Goal: Check status: Check status

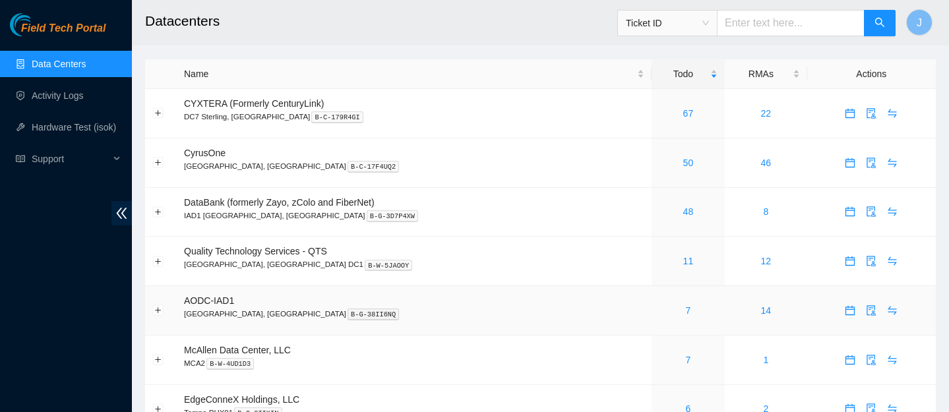
scroll to position [16, 0]
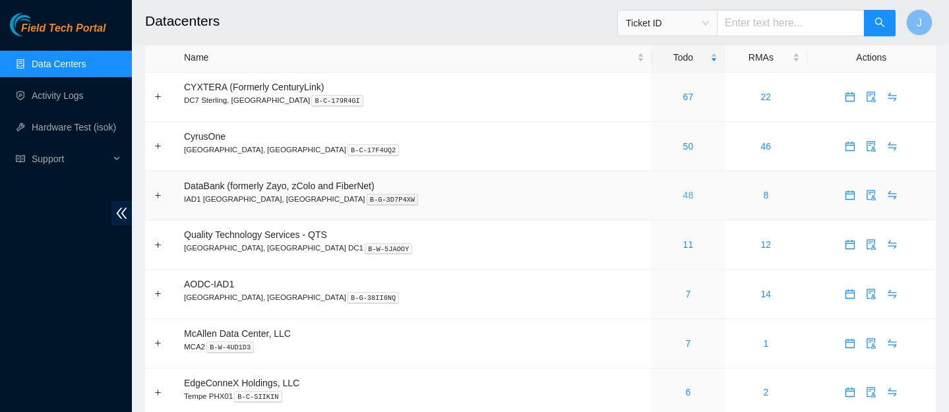
click at [684, 197] on link "48" at bounding box center [689, 195] width 11 height 11
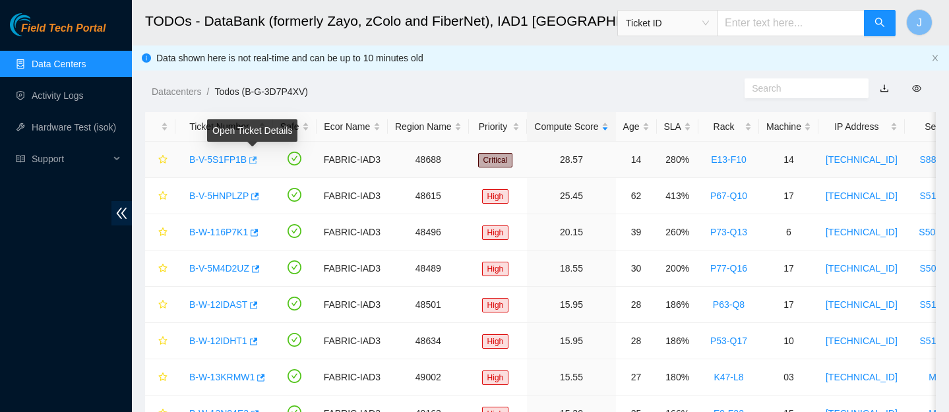
click at [254, 163] on icon "button" at bounding box center [253, 159] width 8 height 7
click at [795, 20] on input "text" at bounding box center [791, 23] width 148 height 26
paste input "B-W-12IDBOR"
type input "B-W-12IDBOR"
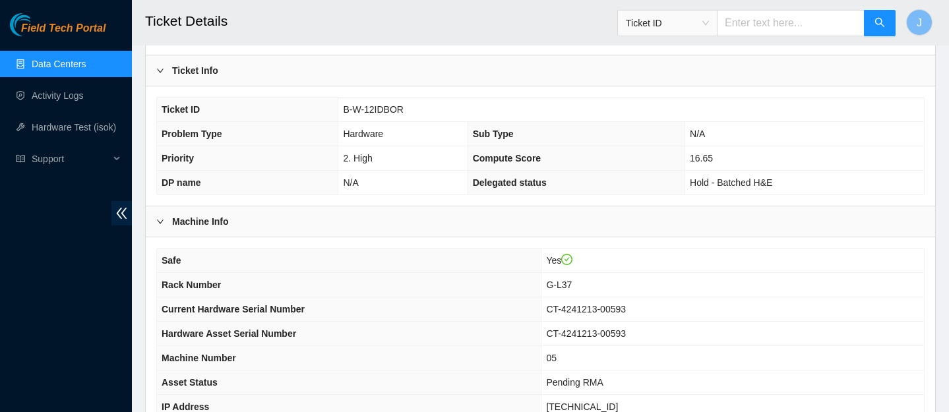
scroll to position [350, 0]
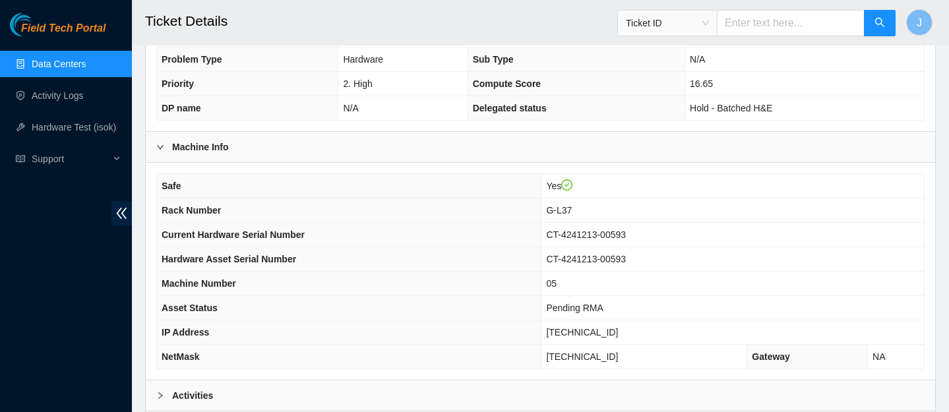
click at [313, 393] on div "Activities" at bounding box center [541, 396] width 790 height 30
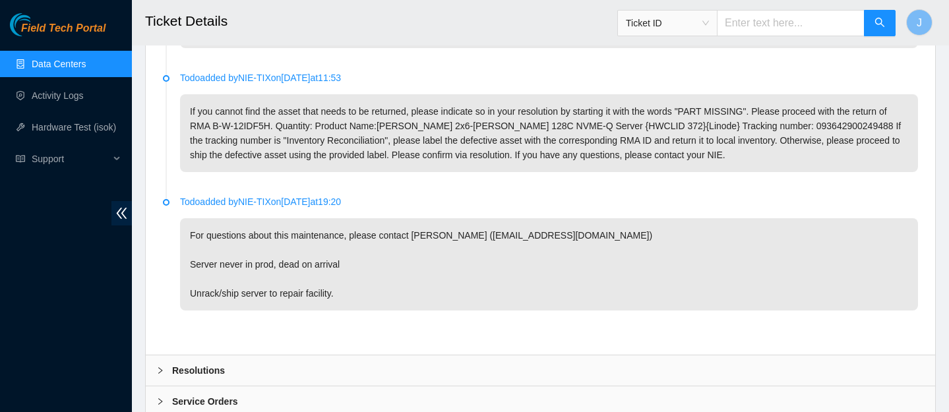
scroll to position [861, 0]
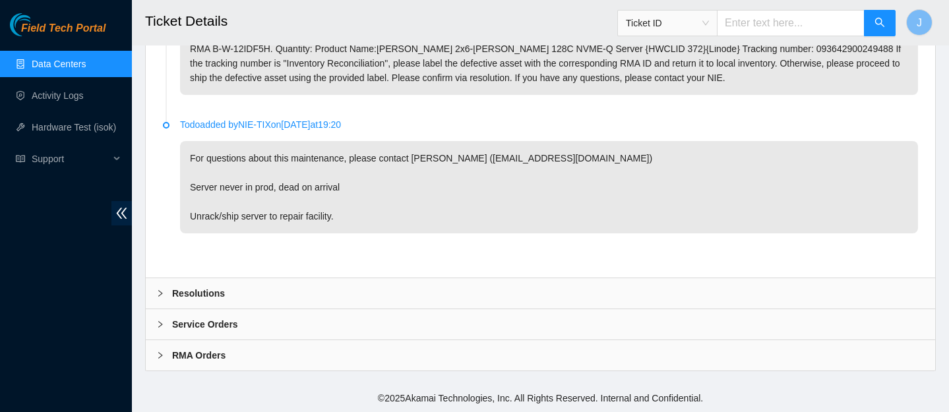
click at [317, 323] on div "Service Orders" at bounding box center [541, 324] width 790 height 30
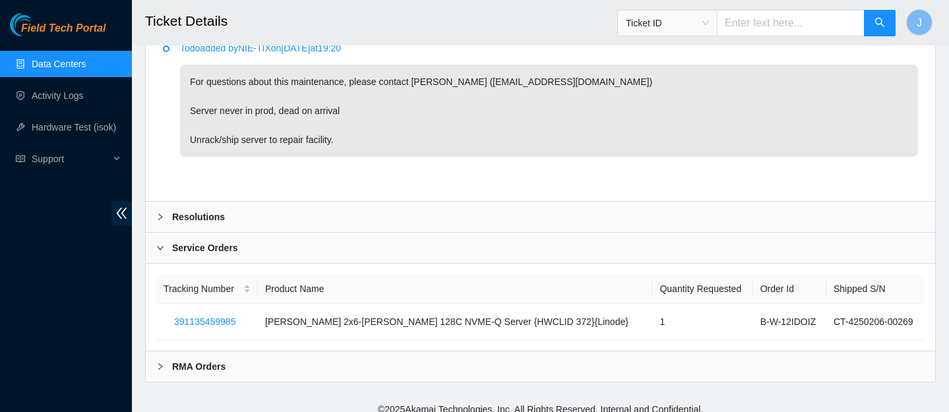
scroll to position [941, 0]
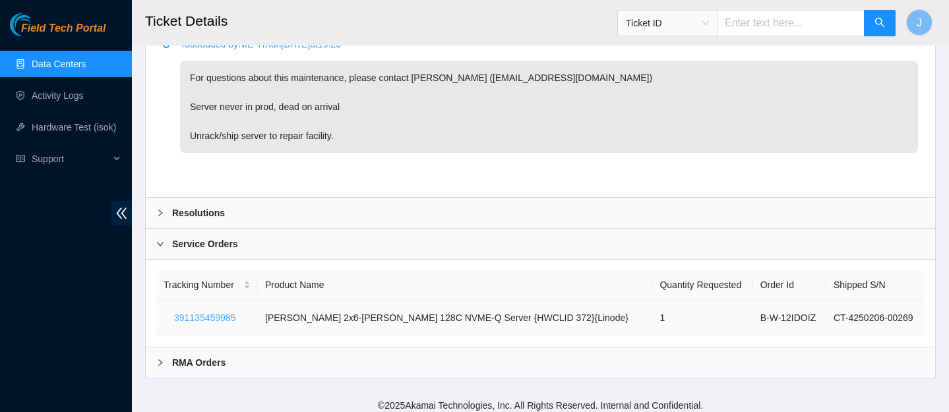
drag, startPoint x: 243, startPoint y: 317, endPoint x: 181, endPoint y: 317, distance: 62.0
click at [218, 317] on span "391135459985" at bounding box center [204, 318] width 61 height 15
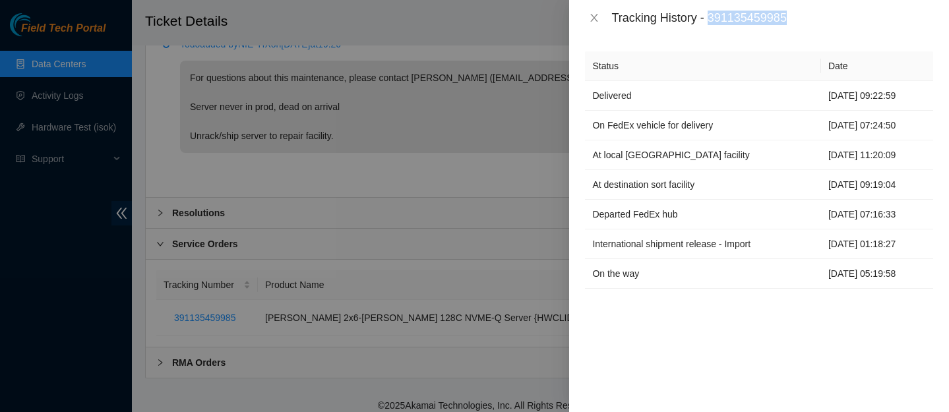
drag, startPoint x: 800, startPoint y: 15, endPoint x: 714, endPoint y: 21, distance: 86.7
click at [714, 21] on div "Tracking History - 391135459985" at bounding box center [773, 18] width 322 height 15
copy div "391135459985"
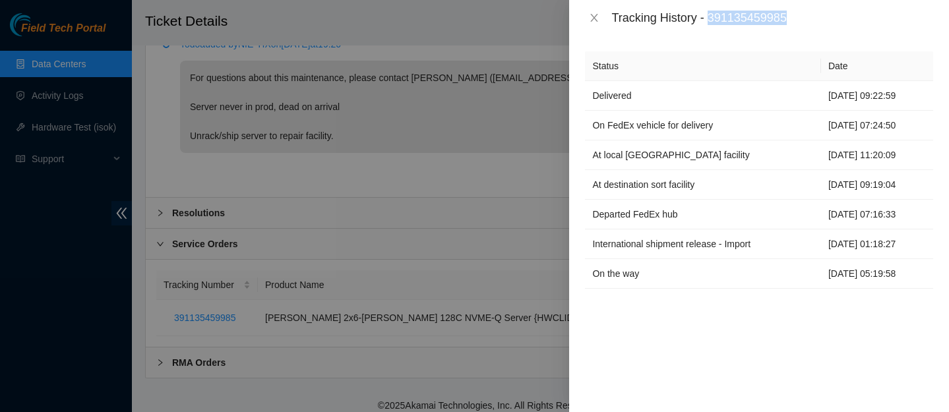
copy div "391135459985"
click at [592, 21] on icon "close" at bounding box center [594, 18] width 11 height 11
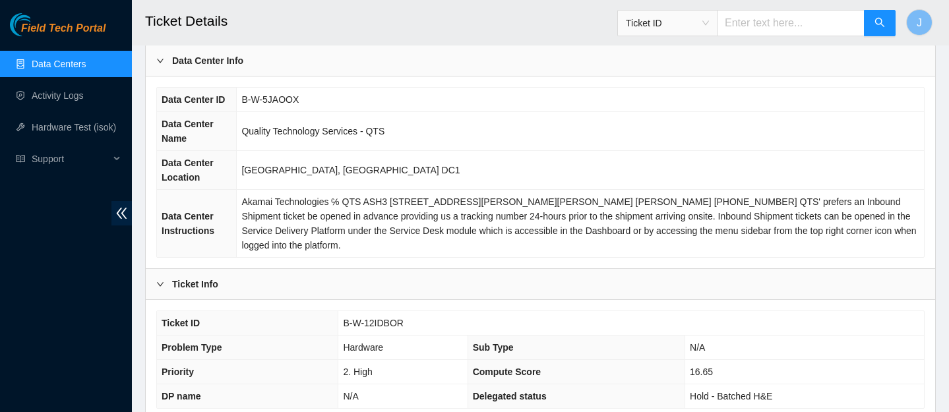
scroll to position [61, 0]
drag, startPoint x: 408, startPoint y: 323, endPoint x: 342, endPoint y: 323, distance: 66.0
click at [342, 323] on td "B-W-12IDBOR" at bounding box center [631, 324] width 586 height 24
copy span "B-W-12IDBOR"
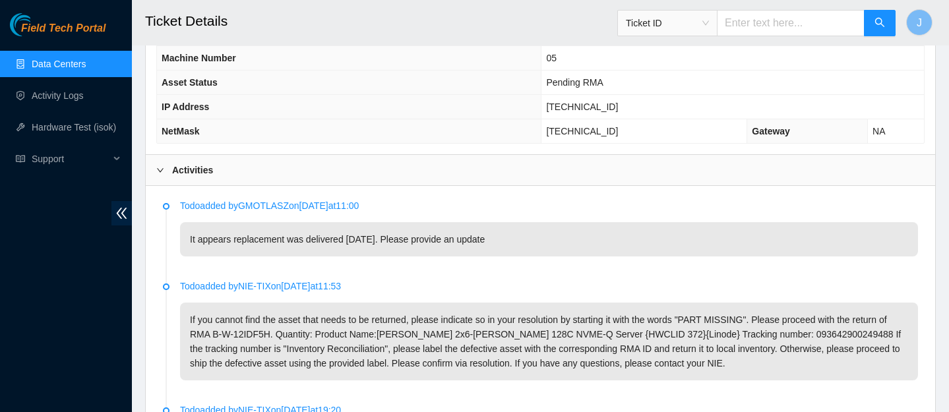
scroll to position [949, 0]
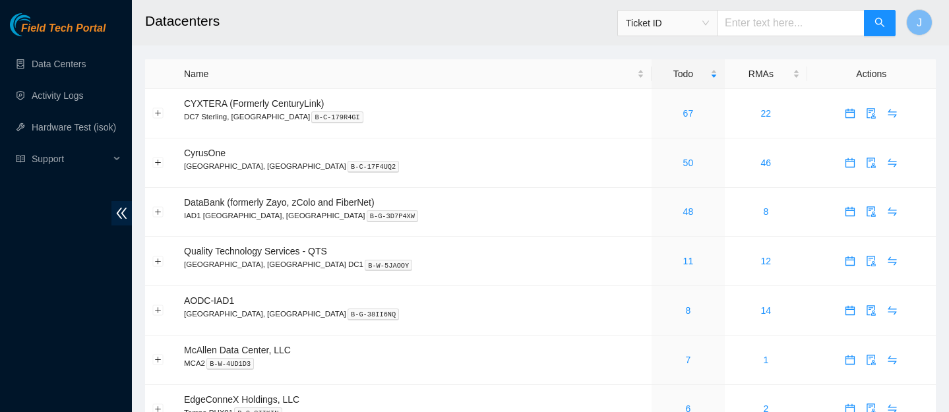
click at [758, 25] on input "text" at bounding box center [791, 23] width 148 height 26
paste input "B-W-12IDAST"
type input "B-W-12IDAST"
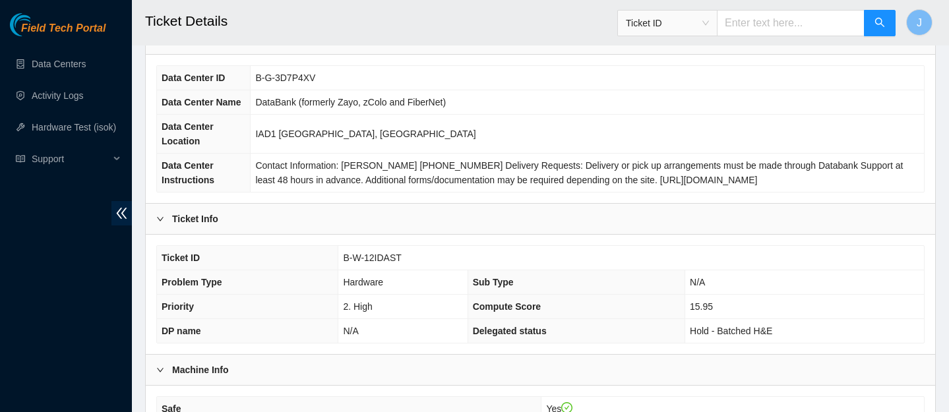
scroll to position [84, 0]
drag, startPoint x: 408, startPoint y: 259, endPoint x: 335, endPoint y: 255, distance: 72.6
click at [335, 255] on tr "Ticket ID B-W-12IDAST" at bounding box center [540, 257] width 767 height 24
copy tr "B-W-12IDAST"
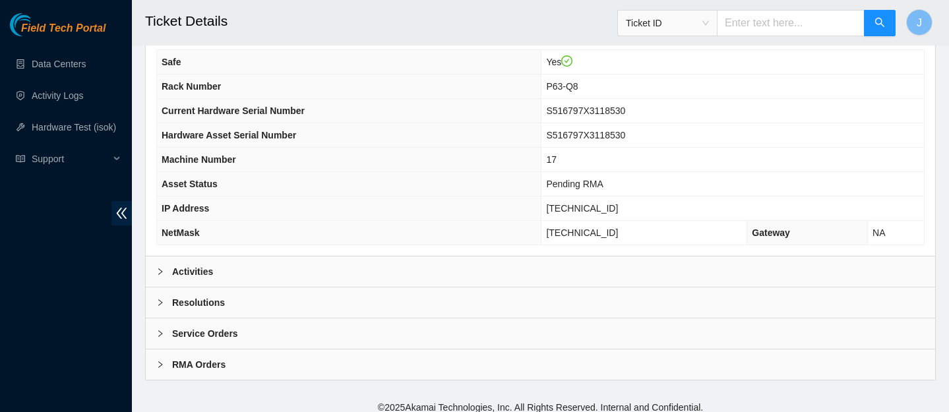
scroll to position [439, 0]
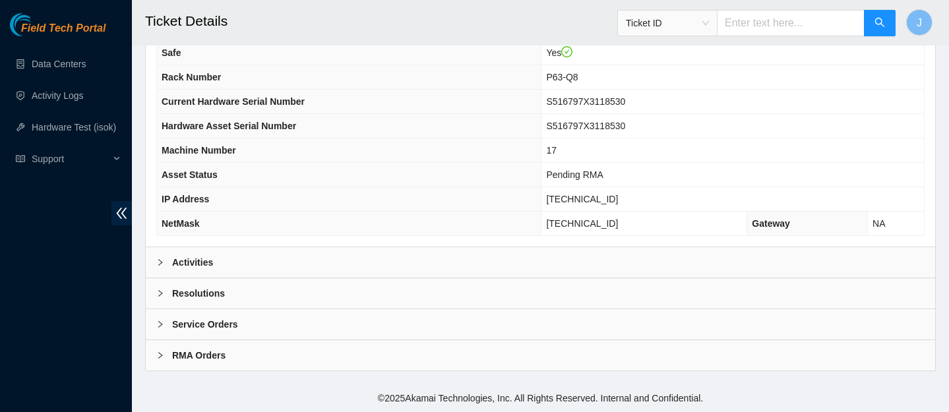
click at [355, 330] on div "Service Orders" at bounding box center [541, 324] width 790 height 30
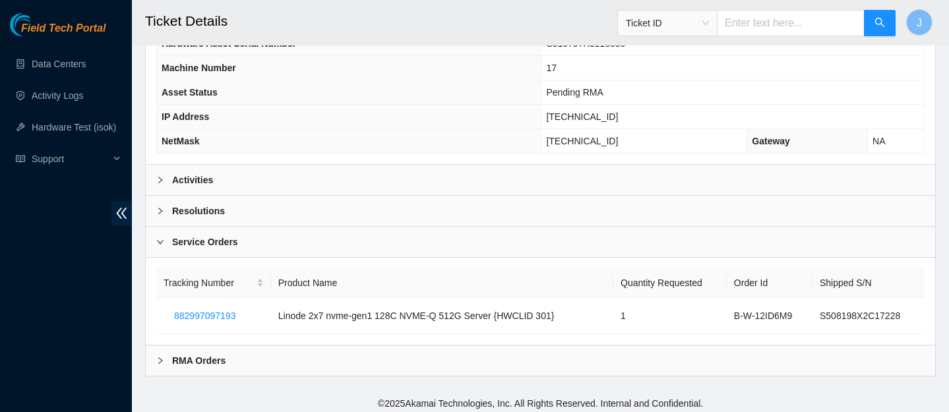
scroll to position [527, 0]
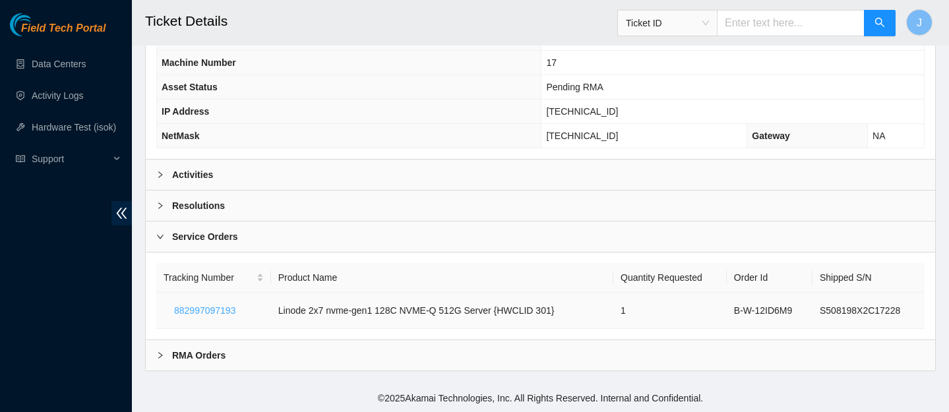
click at [201, 307] on span "882997097193" at bounding box center [204, 310] width 61 height 15
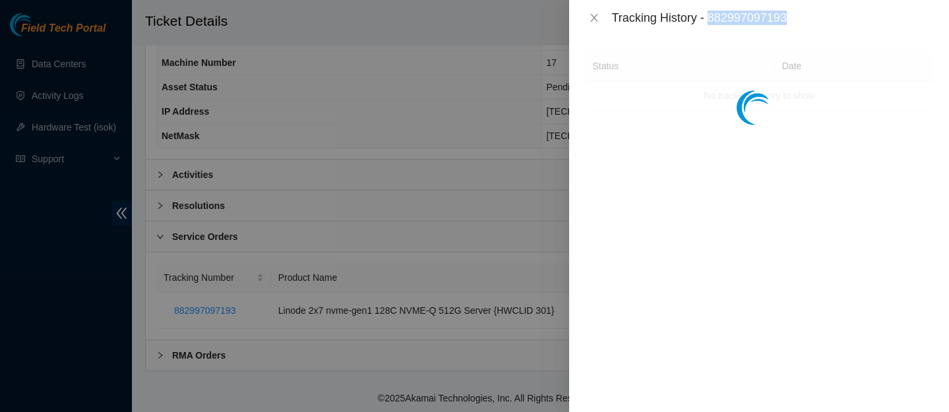
drag, startPoint x: 801, startPoint y: 15, endPoint x: 713, endPoint y: 15, distance: 88.4
click at [713, 15] on div "Tracking History - 882997097193" at bounding box center [773, 18] width 322 height 15
copy div "882997097193"
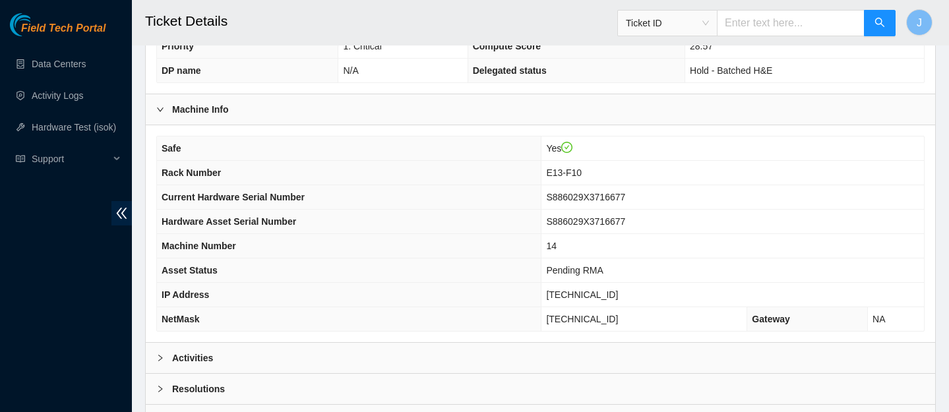
scroll to position [340, 0]
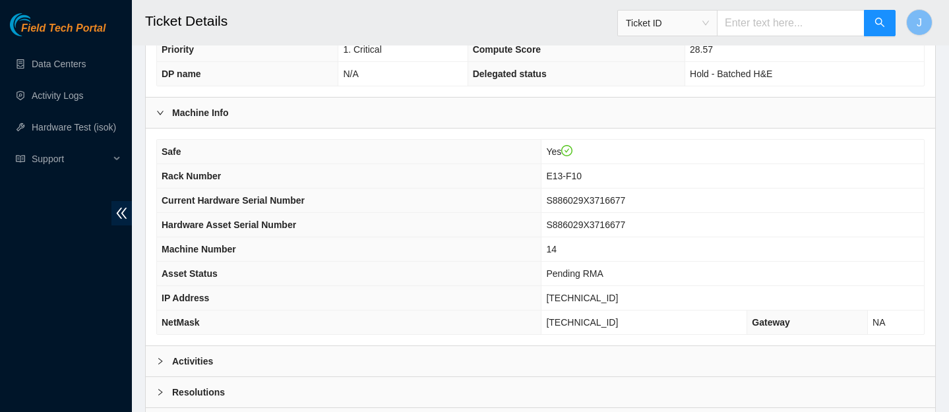
click at [519, 362] on div "Activities" at bounding box center [541, 361] width 790 height 30
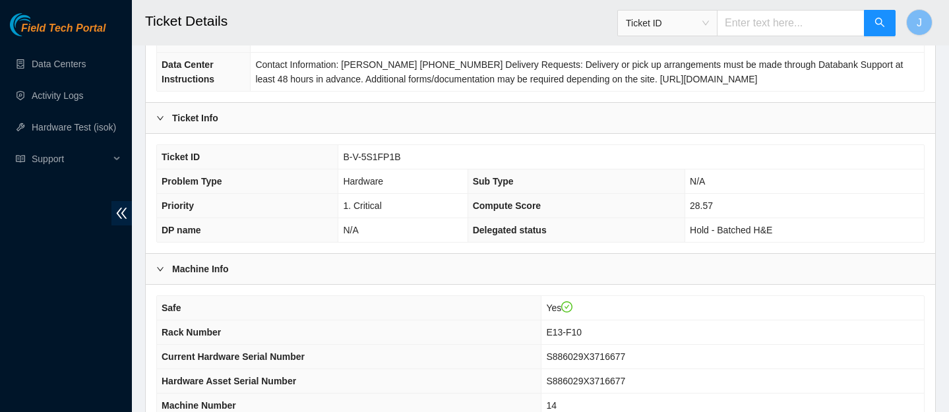
scroll to position [183, 0]
drag, startPoint x: 406, startPoint y: 158, endPoint x: 327, endPoint y: 153, distance: 80.0
click at [327, 153] on tr "Ticket ID B-V-5S1FP1B" at bounding box center [540, 158] width 767 height 24
copy tr "B-V-5S1FP1B"
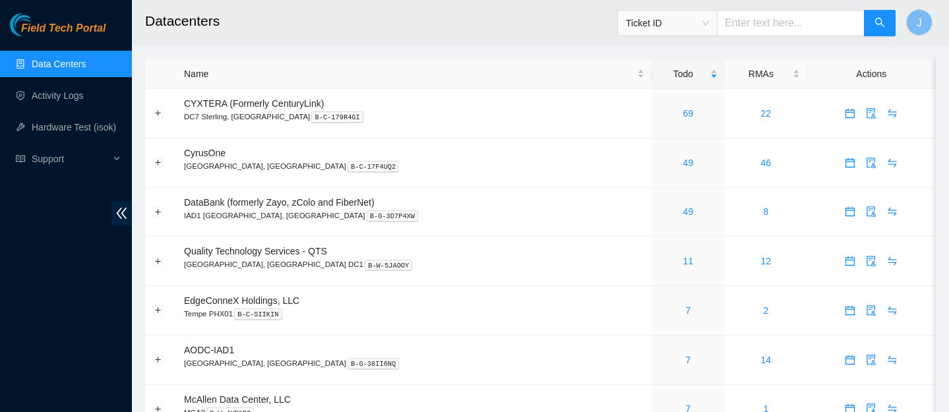
click at [771, 19] on input "text" at bounding box center [791, 23] width 148 height 26
paste input "B-W-12IDHT1"
type input "B-W-12IDHT1"
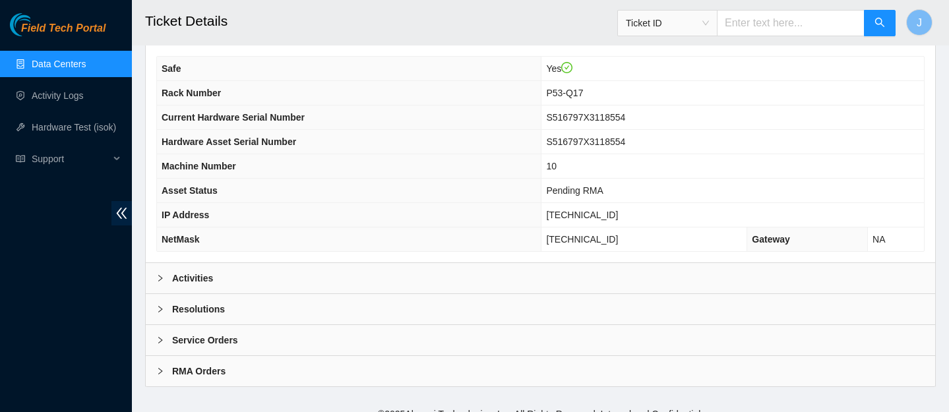
scroll to position [439, 0]
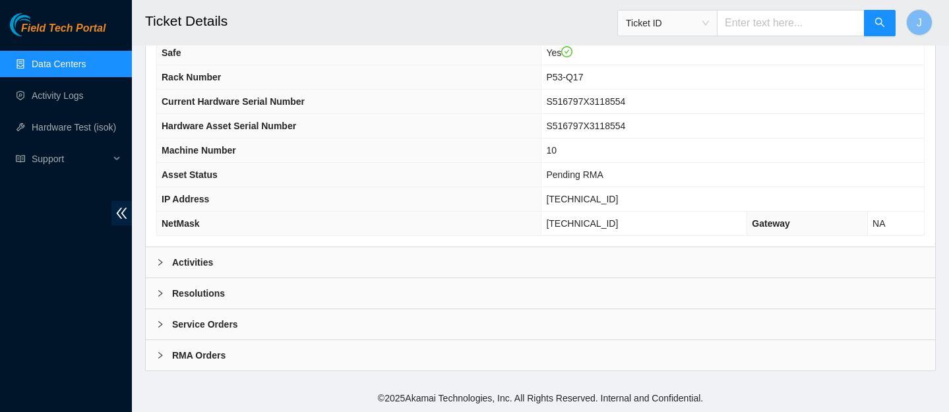
click at [438, 265] on div "Activities" at bounding box center [541, 262] width 790 height 30
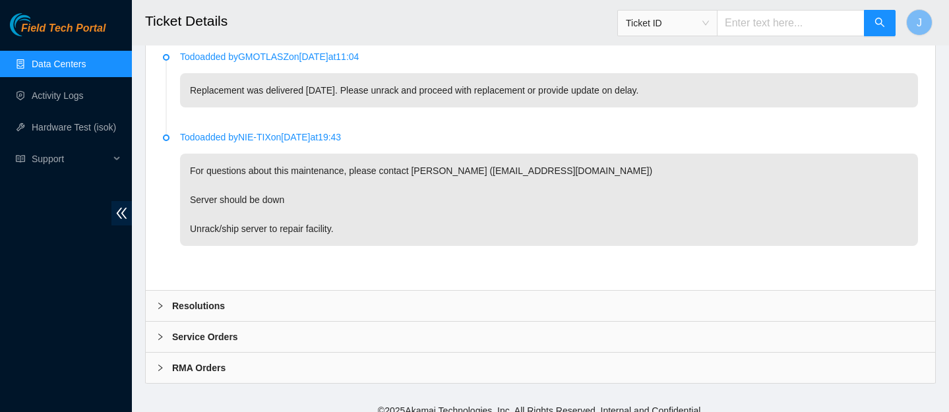
scroll to position [693, 0]
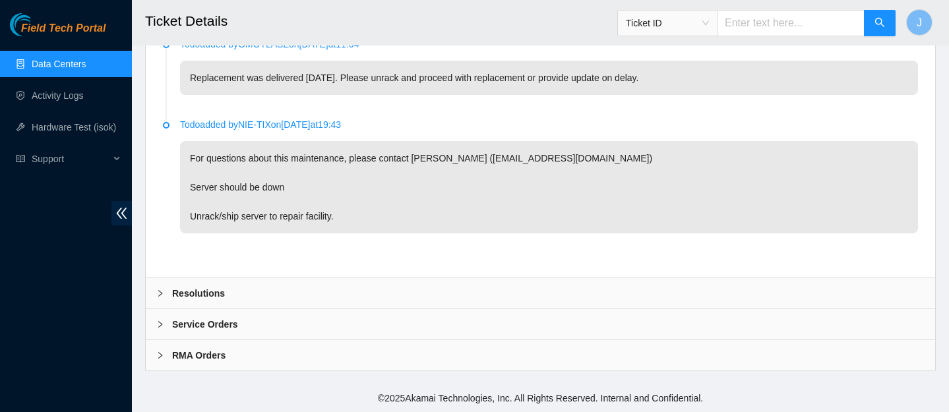
click at [256, 362] on div "RMA Orders" at bounding box center [541, 355] width 790 height 30
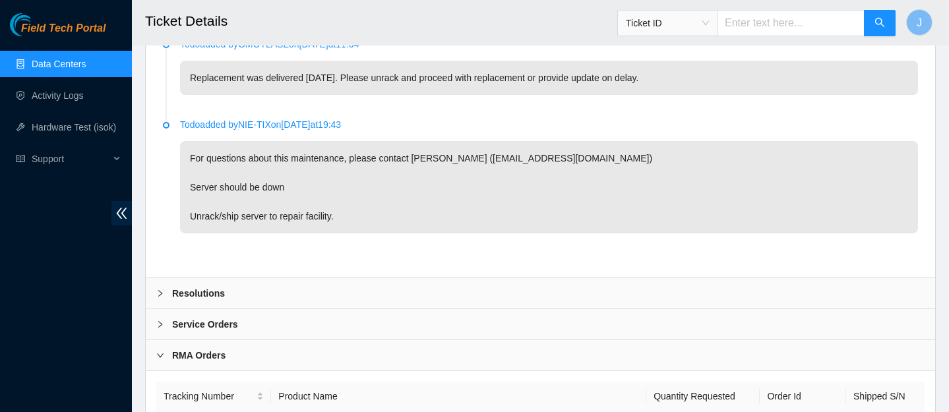
scroll to position [781, 0]
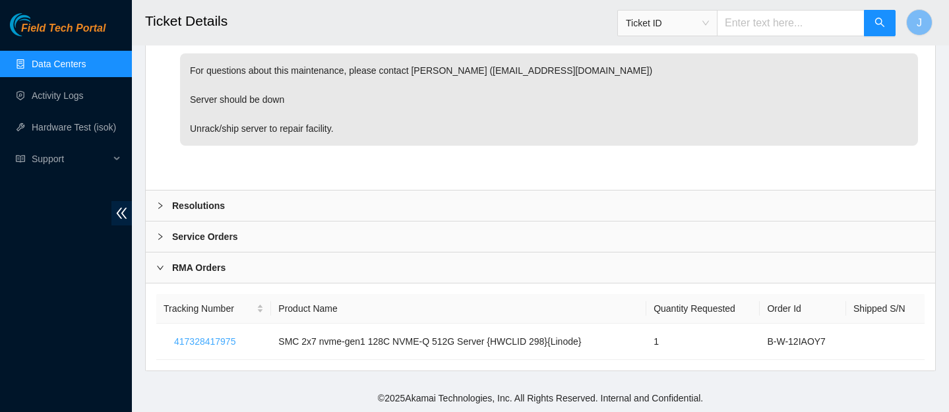
drag, startPoint x: 243, startPoint y: 340, endPoint x: 147, endPoint y: 337, distance: 96.4
click at [147, 337] on div "Tracking Number Product Name Quantity Requested Order Id Shipped S/N 4173284179…" at bounding box center [541, 327] width 790 height 87
drag, startPoint x: 170, startPoint y: 343, endPoint x: 205, endPoint y: 346, distance: 35.1
click at [257, 346] on td "417328417975" at bounding box center [213, 342] width 115 height 36
drag, startPoint x: 239, startPoint y: 343, endPoint x: 167, endPoint y: 340, distance: 72.6
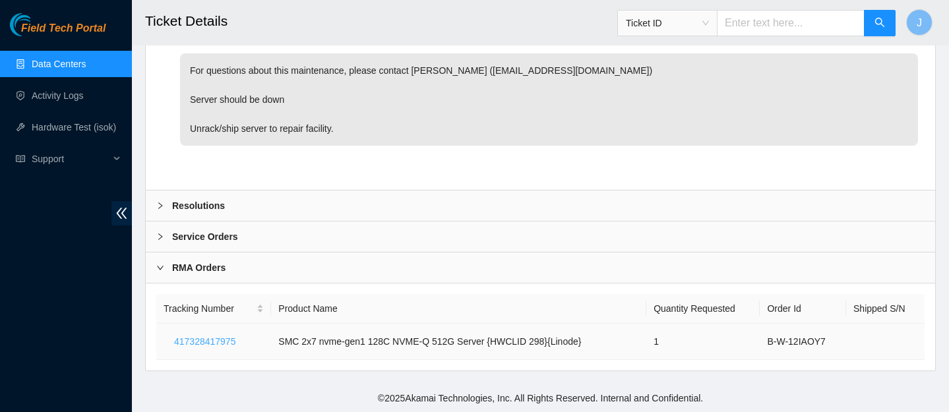
click at [167, 340] on button "417328417975" at bounding box center [205, 341] width 82 height 21
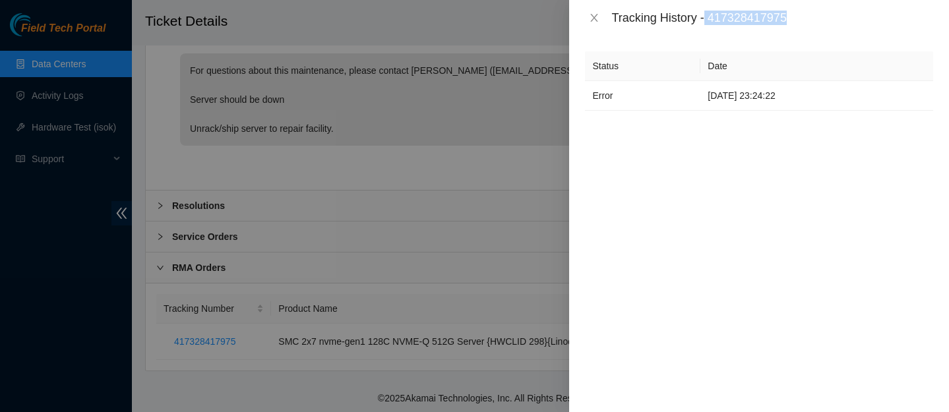
drag, startPoint x: 800, startPoint y: 16, endPoint x: 709, endPoint y: 22, distance: 90.6
click at [709, 22] on div "Tracking History - 417328417975" at bounding box center [773, 18] width 322 height 15
copy div "417328417975"
click at [596, 17] on icon "close" at bounding box center [594, 18] width 11 height 11
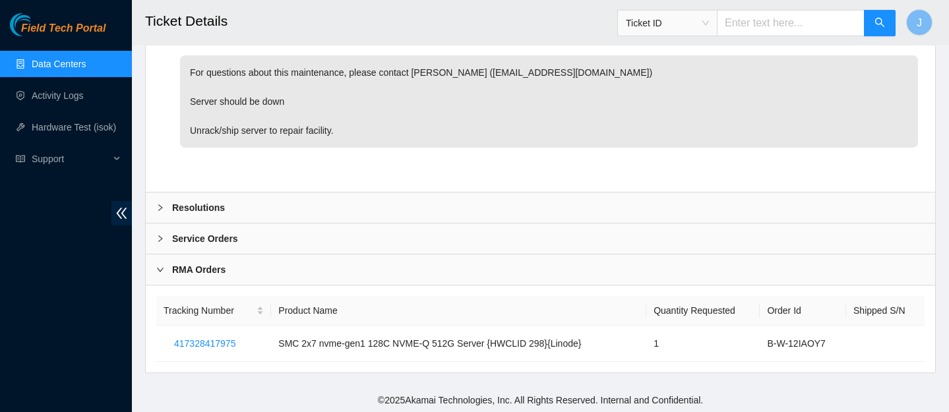
scroll to position [779, 0]
click at [559, 247] on div "Service Orders" at bounding box center [541, 239] width 790 height 30
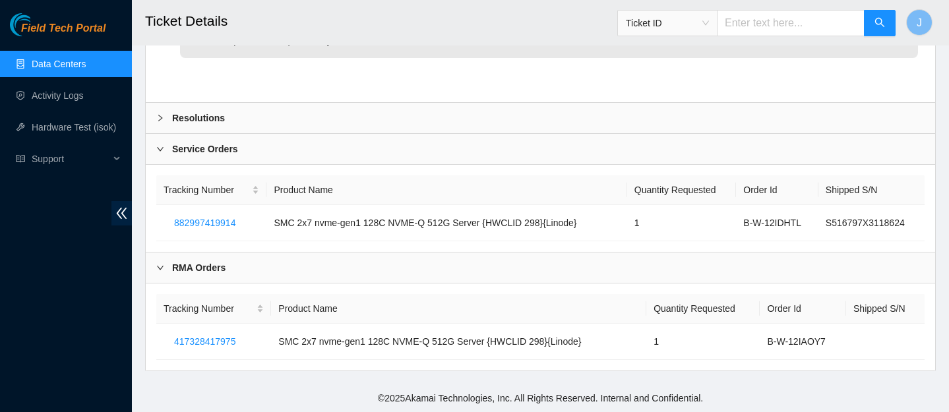
scroll to position [866, 0]
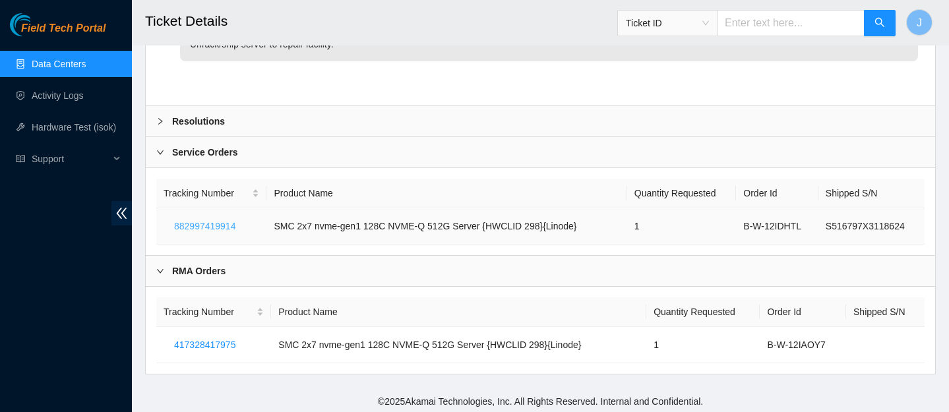
click at [240, 220] on button "882997419914" at bounding box center [205, 226] width 82 height 21
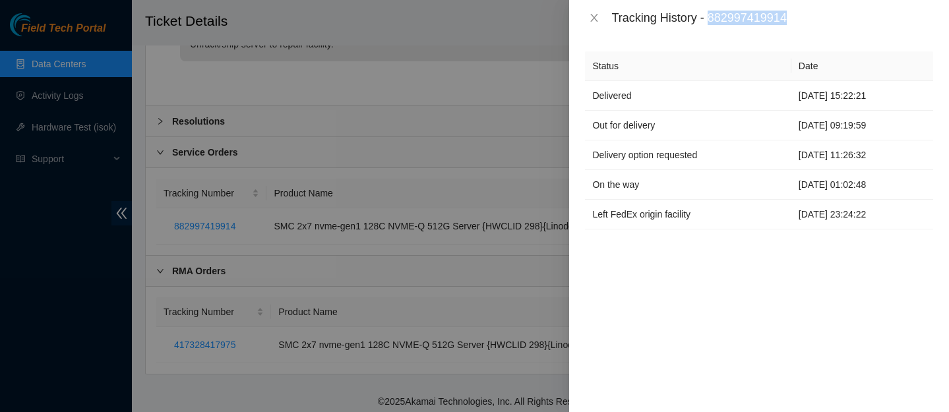
drag, startPoint x: 802, startPoint y: 20, endPoint x: 714, endPoint y: 25, distance: 88.6
click at [714, 25] on div "Tracking History - 882997419914" at bounding box center [759, 18] width 380 height 36
drag, startPoint x: 805, startPoint y: 18, endPoint x: 711, endPoint y: 22, distance: 94.4
click at [711, 22] on div "Tracking History - 882997419914" at bounding box center [773, 18] width 322 height 15
copy div "882997419914"
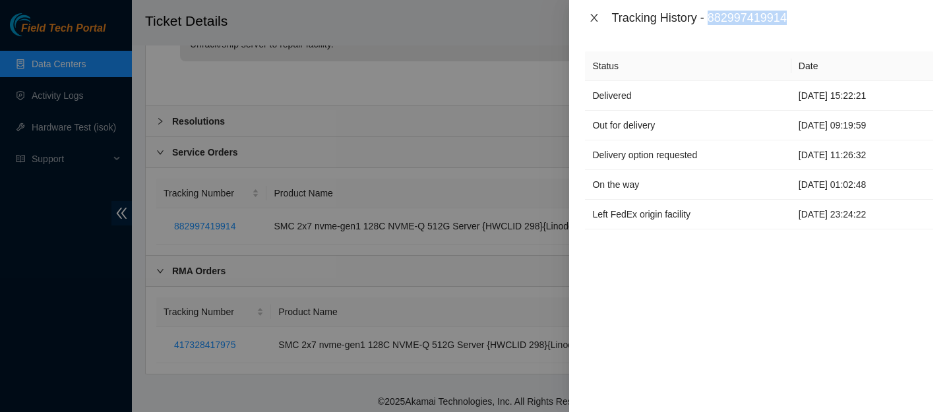
click at [595, 16] on icon "close" at bounding box center [594, 18] width 7 height 8
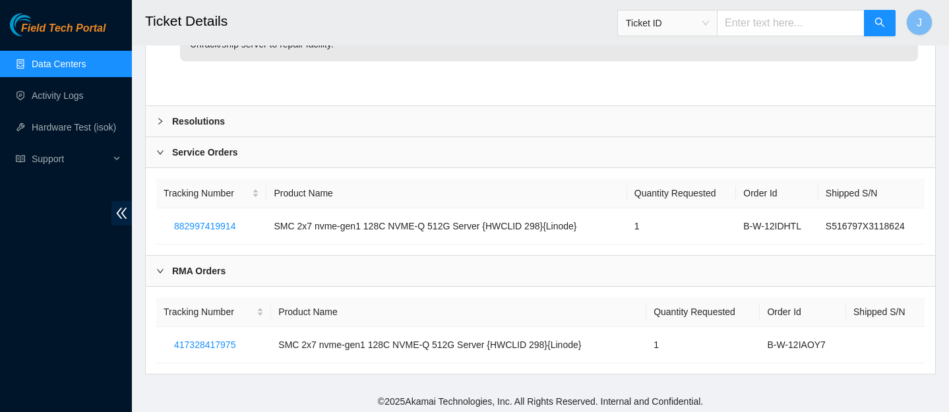
scroll to position [0, 0]
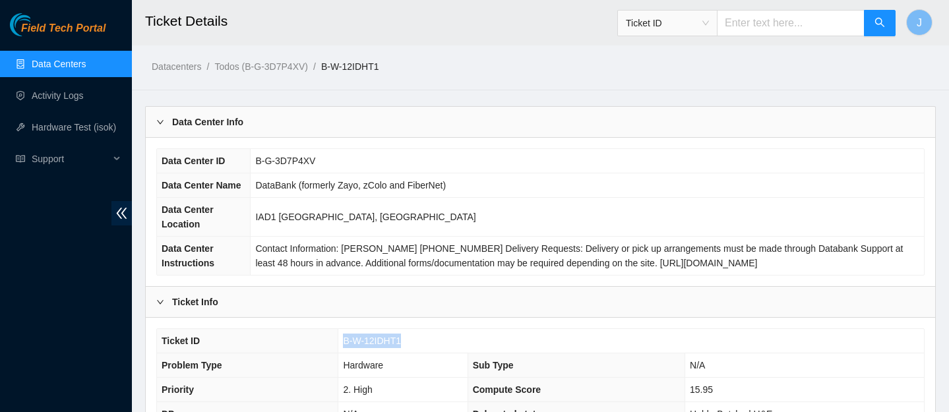
drag, startPoint x: 410, startPoint y: 344, endPoint x: 337, endPoint y: 343, distance: 72.6
click at [337, 343] on tr "Ticket ID B-W-12IDHT1" at bounding box center [540, 341] width 767 height 24
copy tr "B-W-12IDHT1"
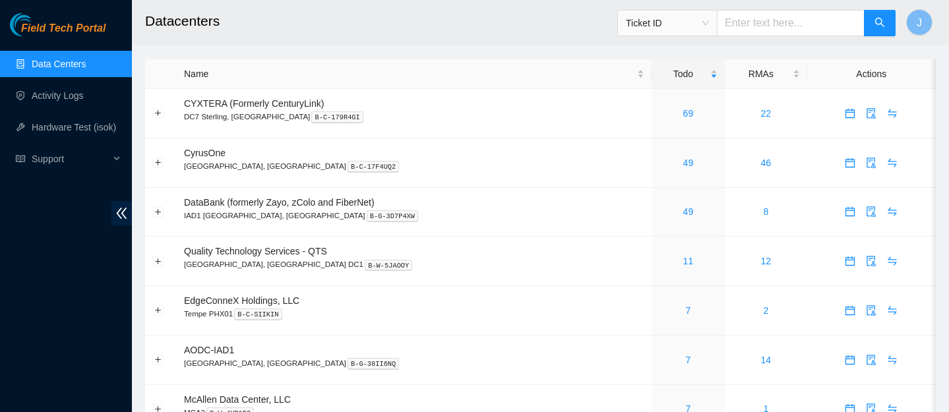
click at [770, 30] on input "text" at bounding box center [791, 23] width 148 height 26
paste input "B-W-13KRMW1"
type input "B-W-13KRMW1"
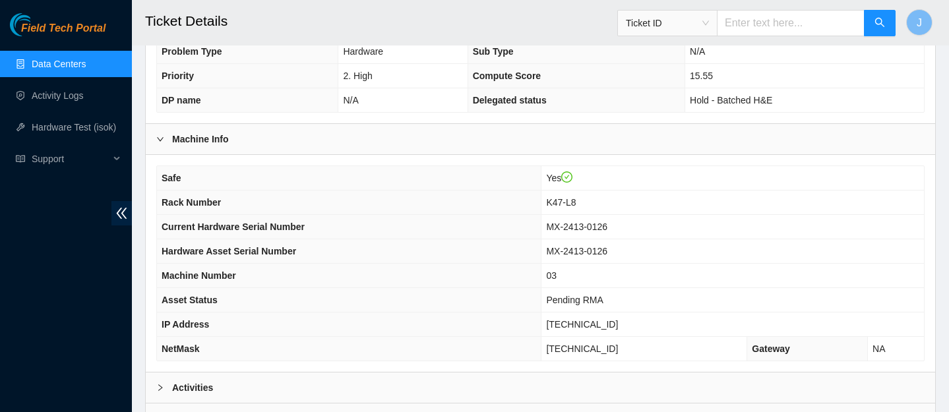
scroll to position [319, 0]
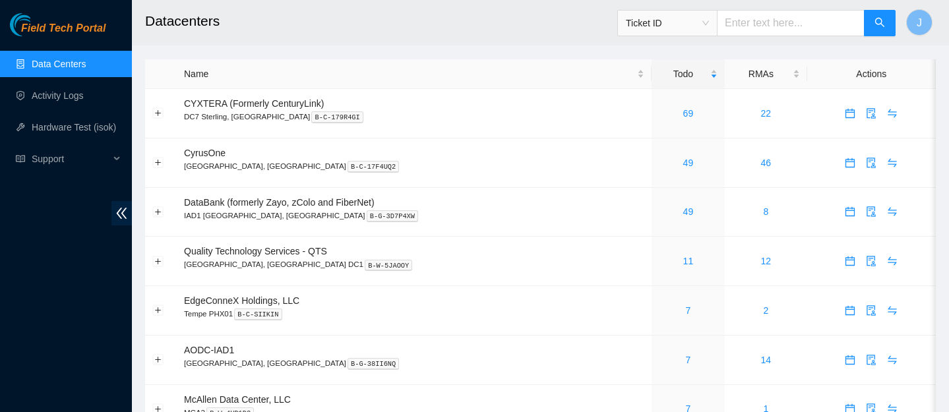
click at [761, 19] on input "text" at bounding box center [791, 23] width 148 height 26
paste input "B-W-13N84E3"
type input "B-W-13N84E3"
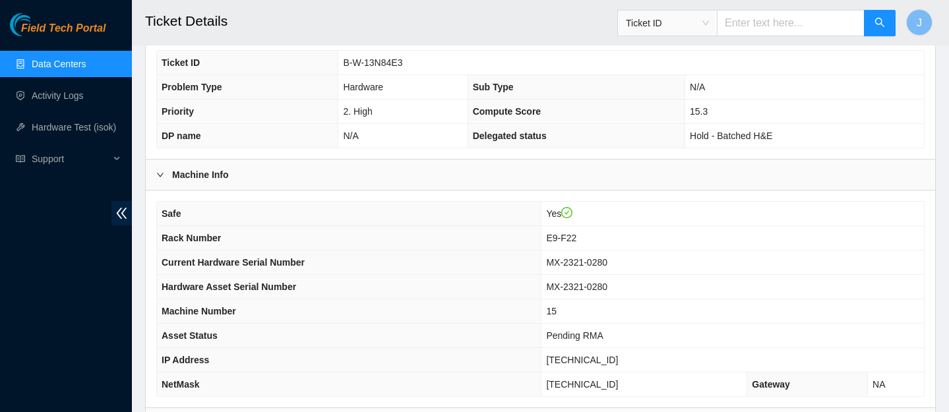
scroll to position [296, 0]
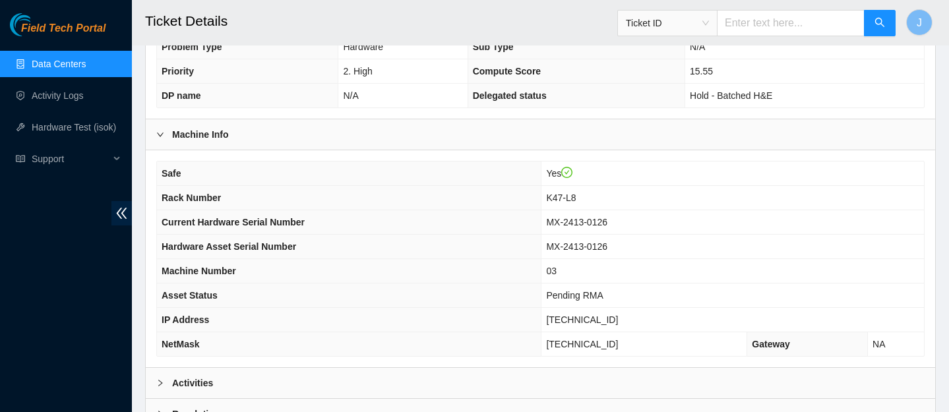
scroll to position [439, 0]
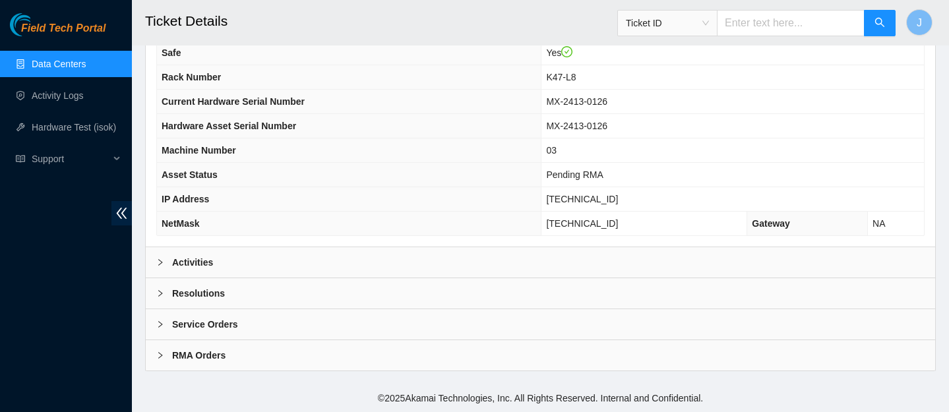
click at [448, 262] on div "Activities" at bounding box center [541, 262] width 790 height 30
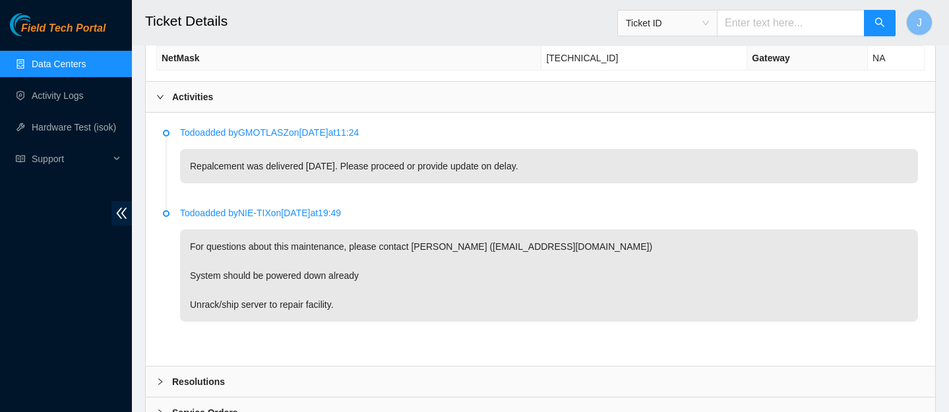
scroll to position [693, 0]
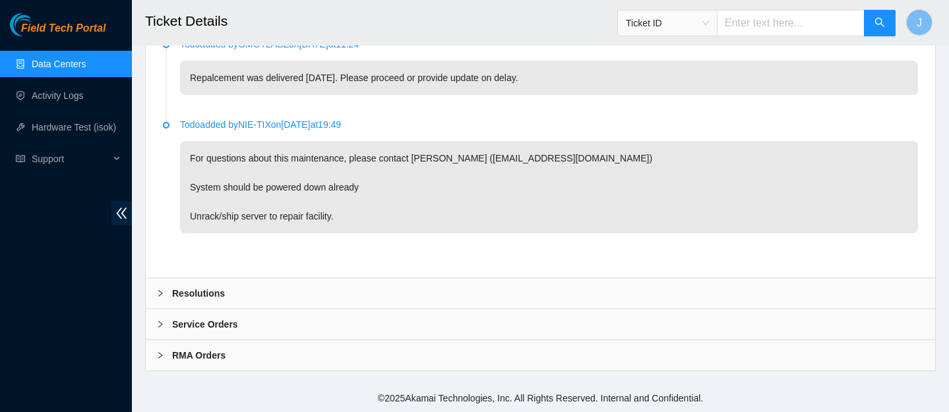
click at [383, 366] on div "RMA Orders" at bounding box center [541, 355] width 790 height 30
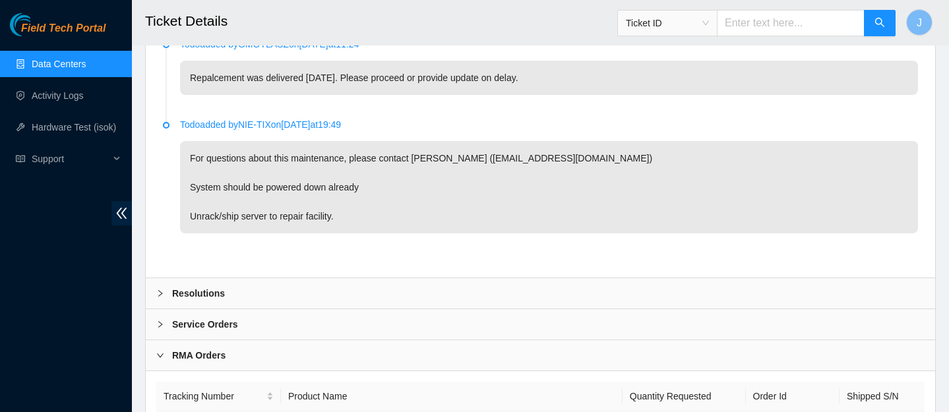
click at [410, 333] on div "Service Orders" at bounding box center [541, 324] width 790 height 30
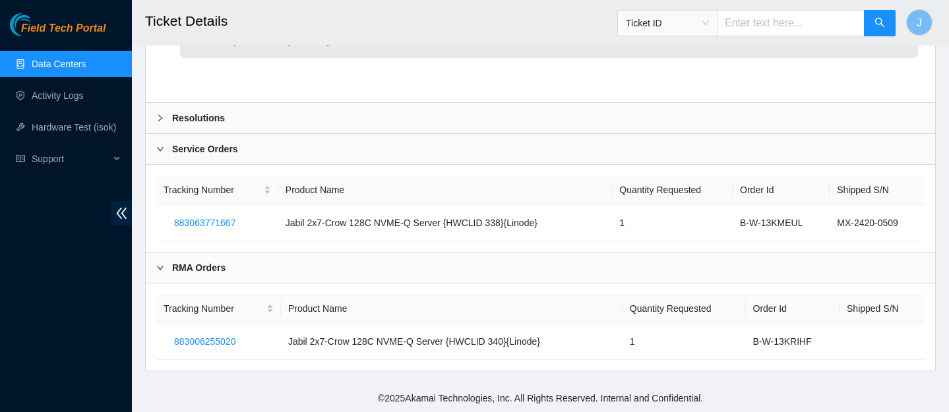
scroll to position [869, 0]
drag, startPoint x: 168, startPoint y: 222, endPoint x: 255, endPoint y: 224, distance: 86.5
click at [257, 224] on td "883063771667" at bounding box center [217, 223] width 122 height 36
drag, startPoint x: 255, startPoint y: 224, endPoint x: 188, endPoint y: 222, distance: 66.7
click at [168, 222] on td "883063771667" at bounding box center [217, 223] width 122 height 36
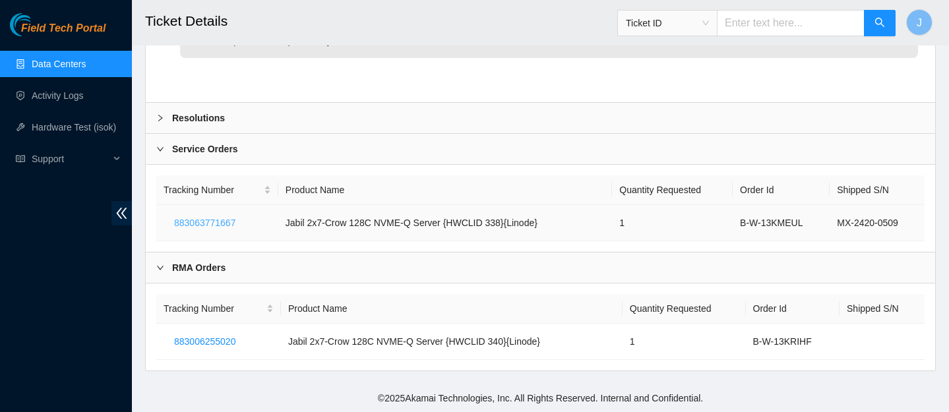
click at [199, 222] on span "883063771667" at bounding box center [204, 223] width 61 height 15
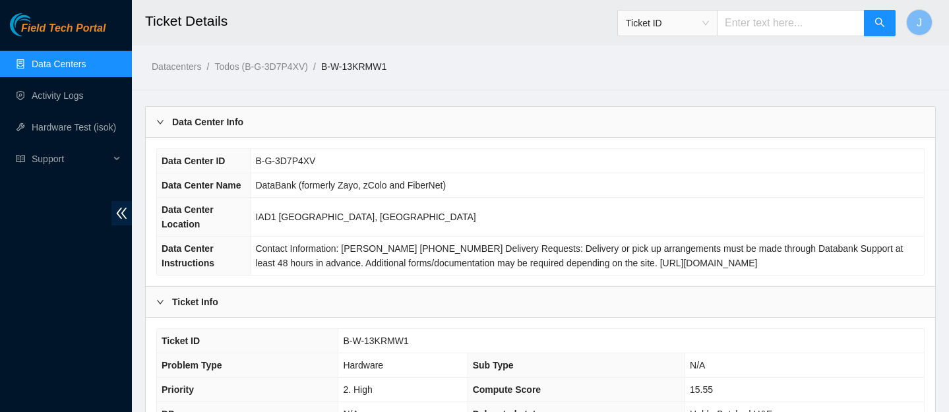
scroll to position [439, 0]
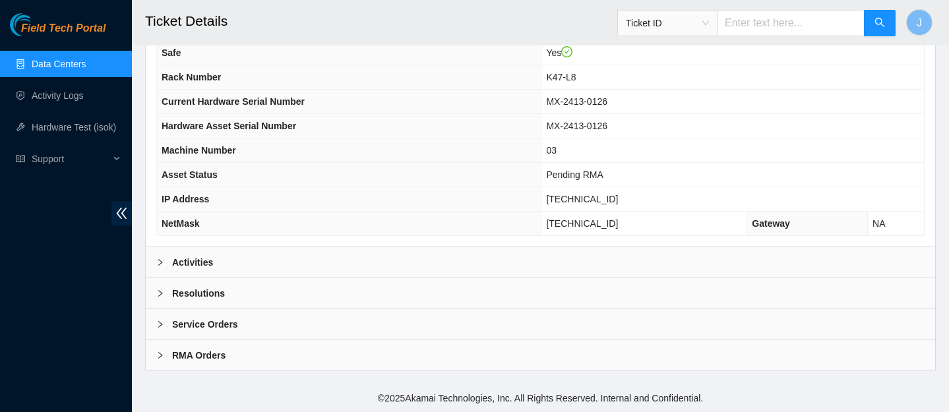
click at [319, 334] on div "Service Orders" at bounding box center [541, 324] width 790 height 30
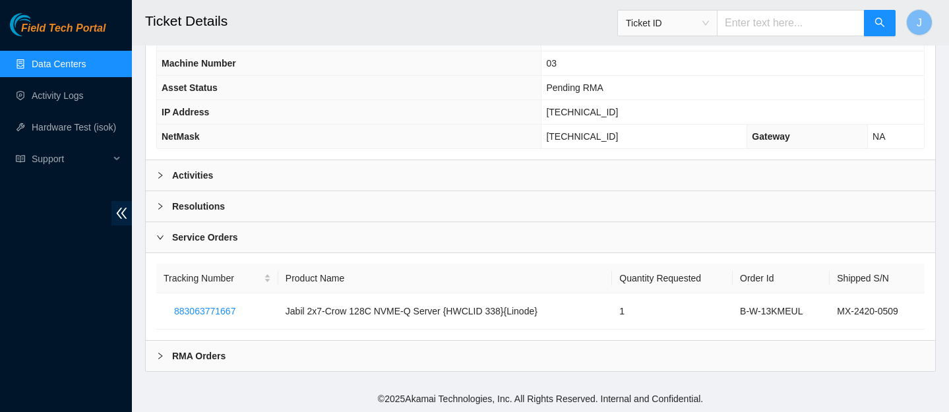
scroll to position [527, 0]
drag, startPoint x: 173, startPoint y: 310, endPoint x: 247, endPoint y: 315, distance: 74.7
click at [246, 315] on button "883063771667" at bounding box center [205, 310] width 82 height 21
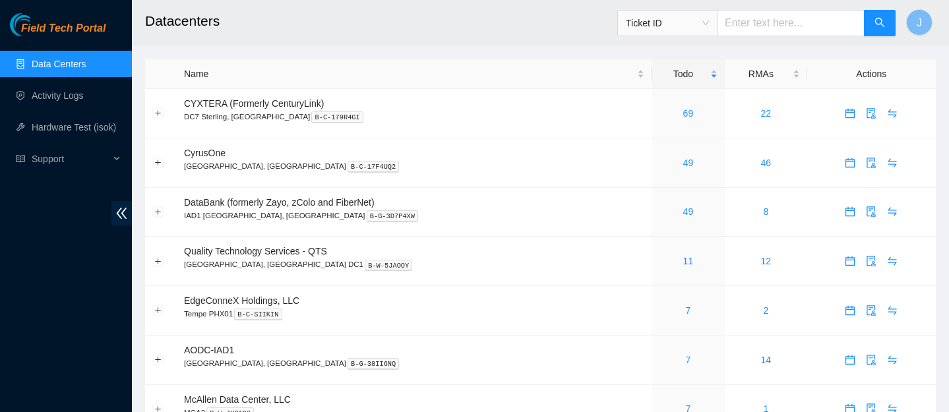
scroll to position [439, 0]
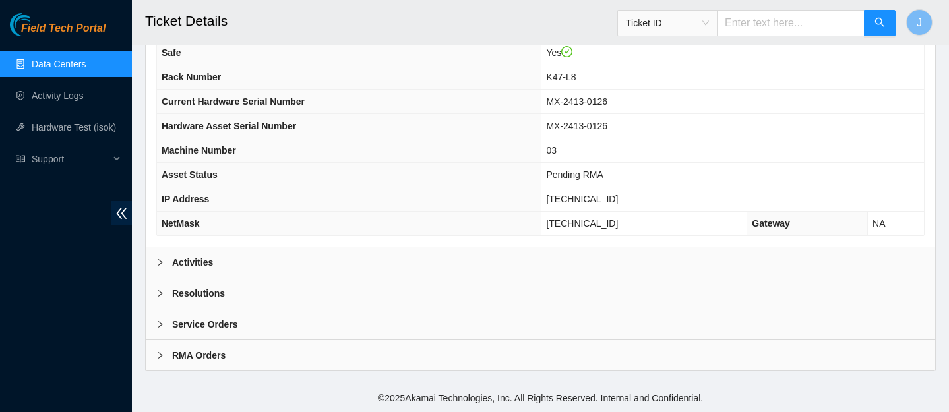
click at [438, 263] on div "Activities" at bounding box center [541, 262] width 790 height 30
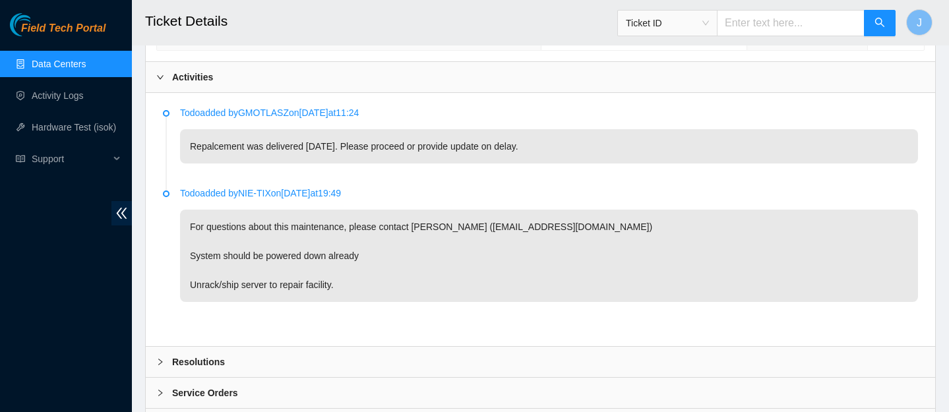
scroll to position [693, 0]
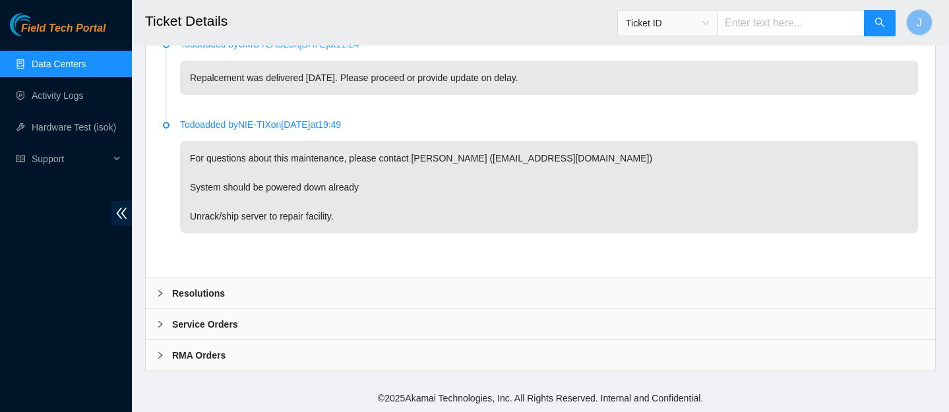
click at [335, 352] on div "RMA Orders" at bounding box center [541, 355] width 790 height 30
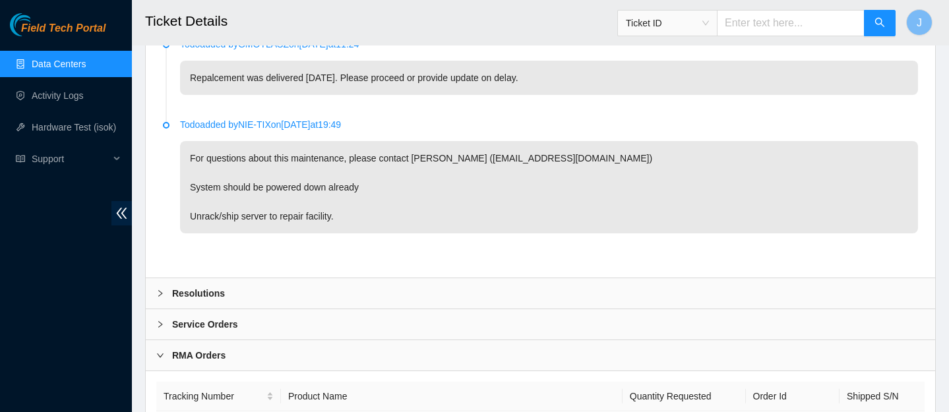
click at [344, 320] on div "Service Orders" at bounding box center [541, 324] width 790 height 30
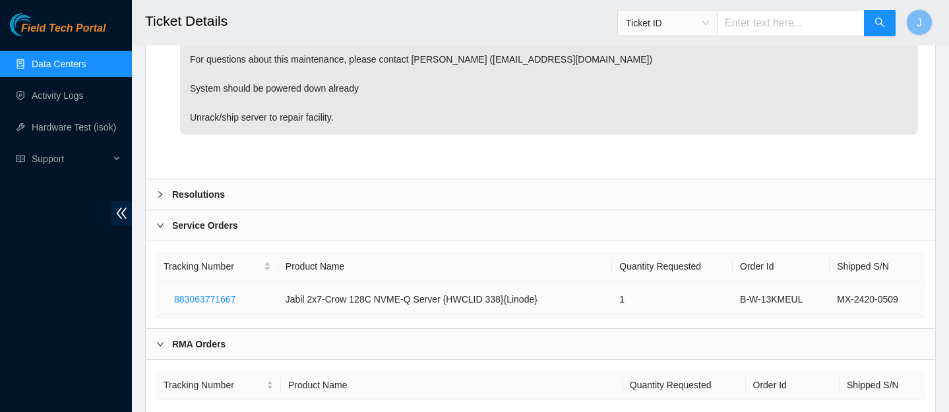
scroll to position [869, 0]
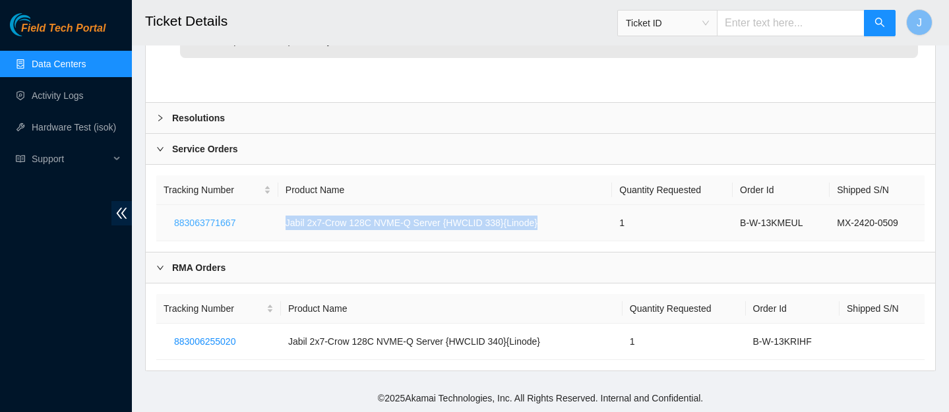
drag, startPoint x: 574, startPoint y: 220, endPoint x: 164, endPoint y: 233, distance: 410.6
click at [164, 233] on tr "883063771667 Jabil 2x7-Crow 128C NVME-Q Server {HWCLID 338}{Linode} 1 B-W-13KME…" at bounding box center [540, 223] width 769 height 36
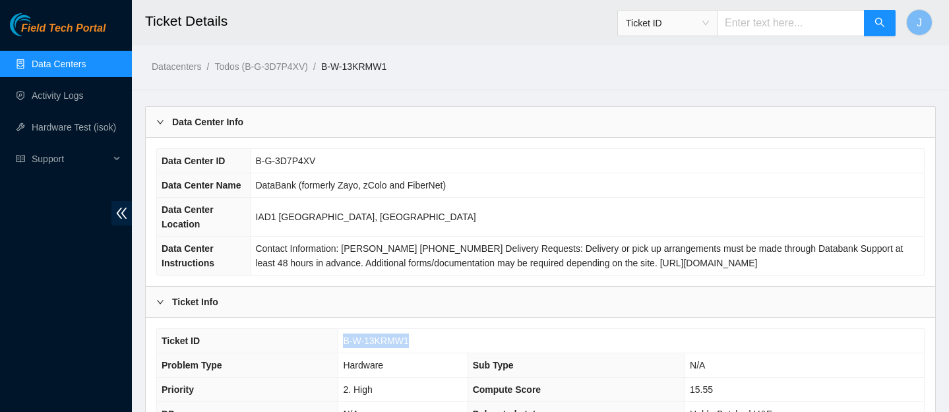
drag, startPoint x: 420, startPoint y: 340, endPoint x: 337, endPoint y: 341, distance: 82.5
click at [337, 341] on tr "Ticket ID B-W-13KRMW1" at bounding box center [540, 341] width 767 height 24
copy tr "B-W-13KRMW1"
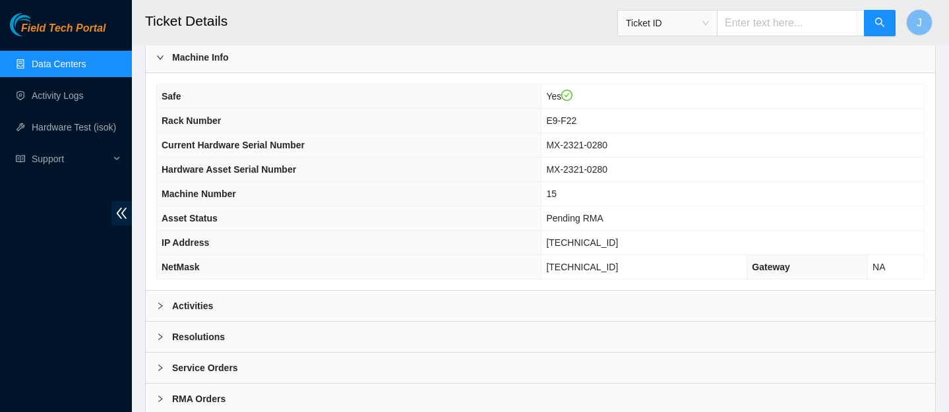
scroll to position [439, 0]
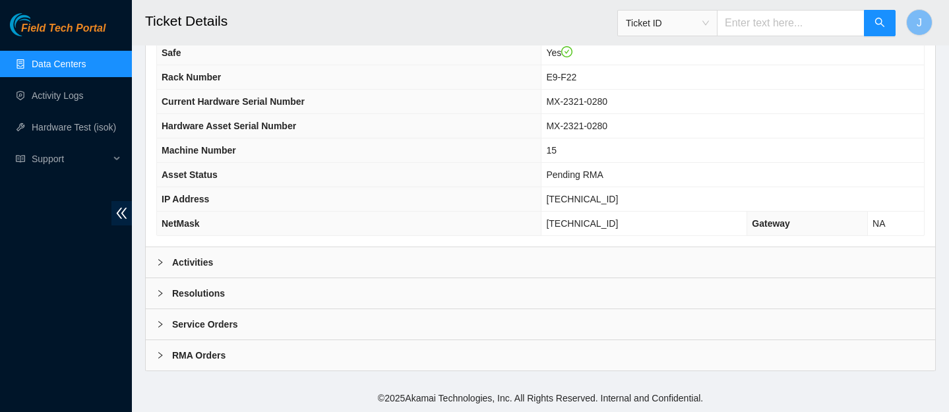
click at [376, 331] on div "Service Orders" at bounding box center [541, 324] width 790 height 30
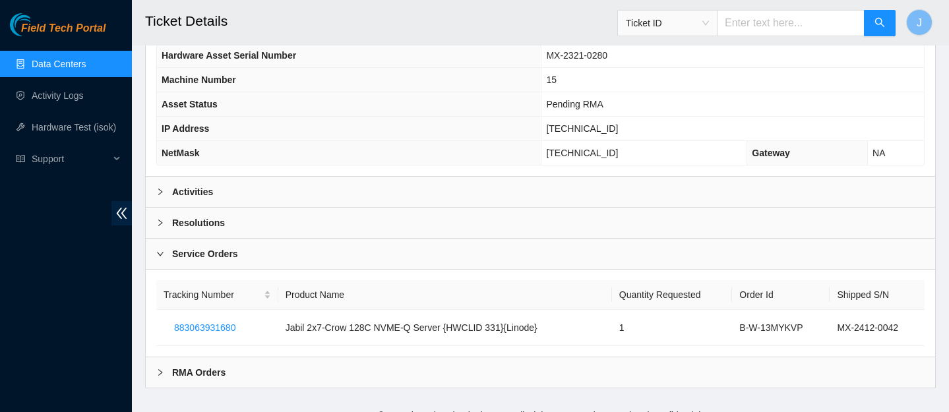
scroll to position [509, 0]
click at [223, 325] on span "883063931680" at bounding box center [204, 328] width 61 height 15
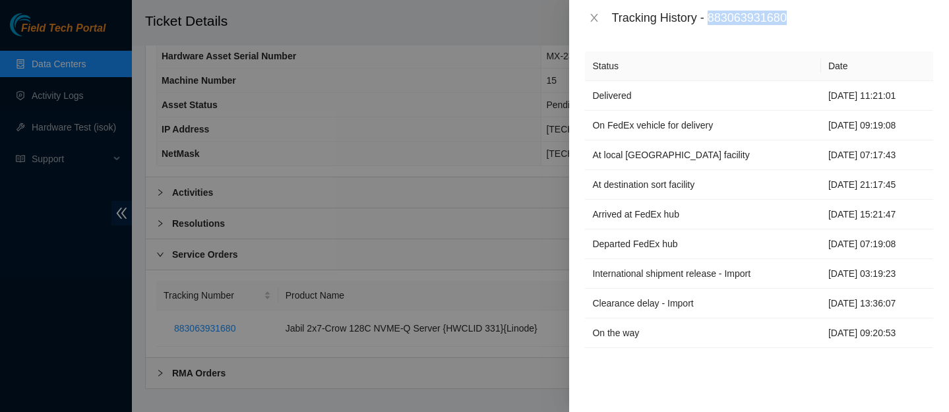
drag, startPoint x: 800, startPoint y: 22, endPoint x: 712, endPoint y: 20, distance: 88.4
click at [712, 20] on div "Tracking History - 883063931680" at bounding box center [773, 18] width 322 height 15
copy div "883063931680"
click at [594, 18] on icon "close" at bounding box center [594, 18] width 11 height 11
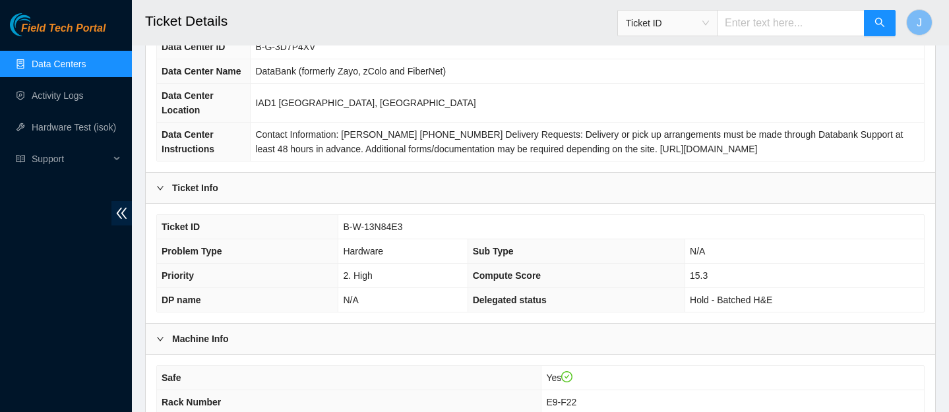
scroll to position [115, 0]
drag, startPoint x: 411, startPoint y: 224, endPoint x: 335, endPoint y: 225, distance: 76.5
click at [335, 225] on tr "Ticket ID B-W-13N84E3" at bounding box center [540, 226] width 767 height 24
copy tr "B-W-13N84E3"
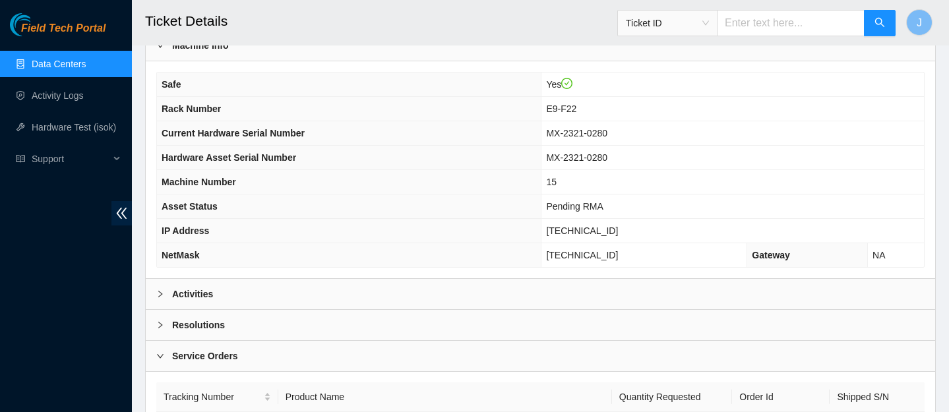
scroll to position [413, 0]
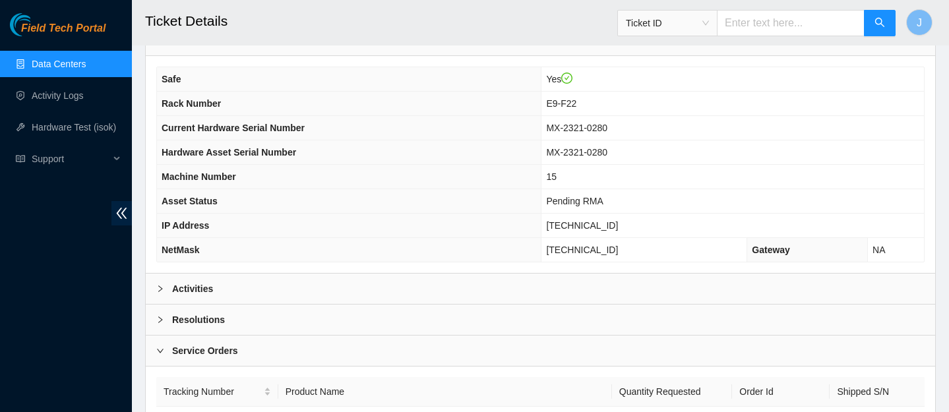
click at [358, 279] on div "Activities" at bounding box center [541, 289] width 790 height 30
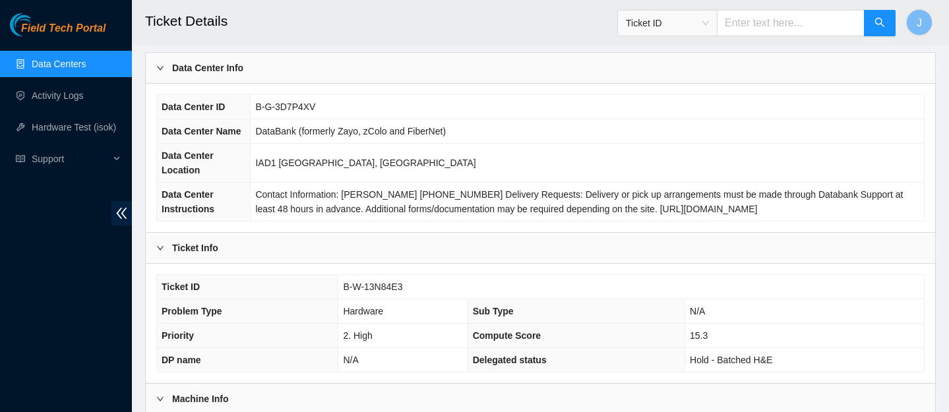
scroll to position [52, 0]
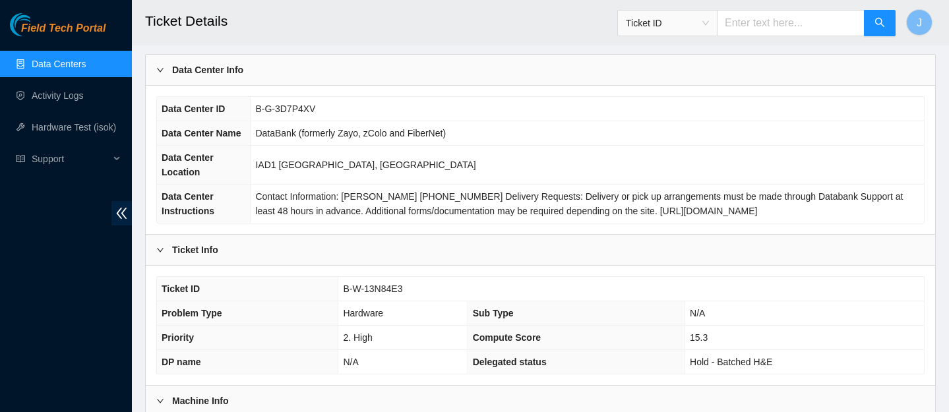
click at [513, 159] on td "IAD1 [GEOGRAPHIC_DATA], [GEOGRAPHIC_DATA]" at bounding box center [588, 165] width 674 height 39
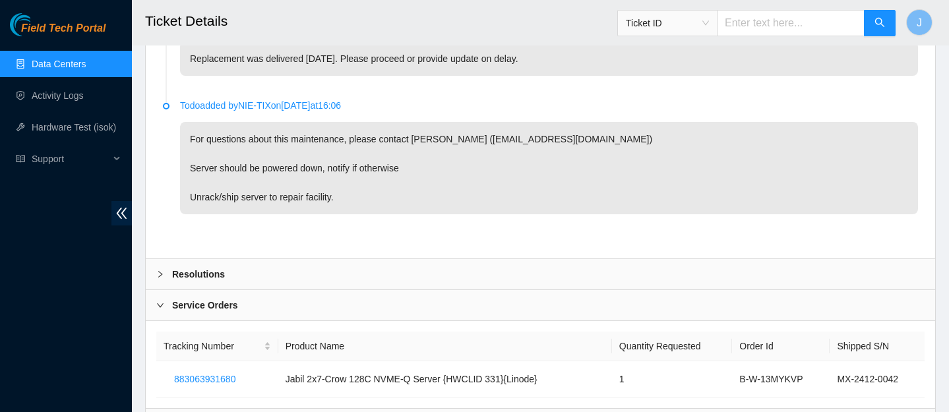
scroll to position [781, 0]
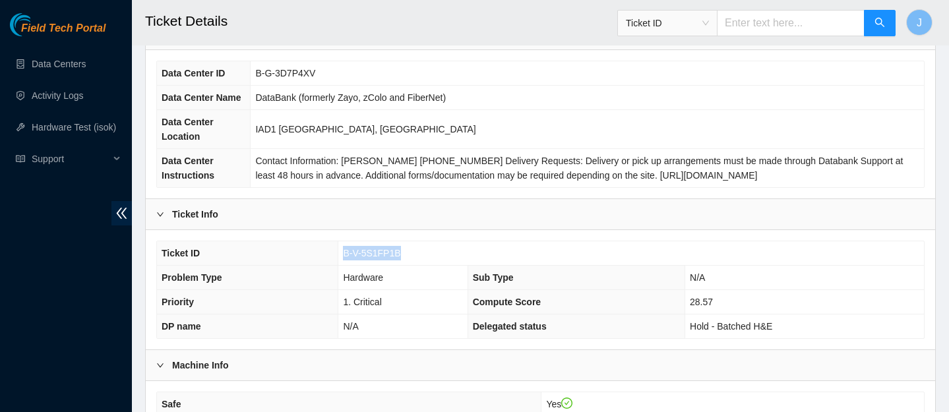
scroll to position [78, 0]
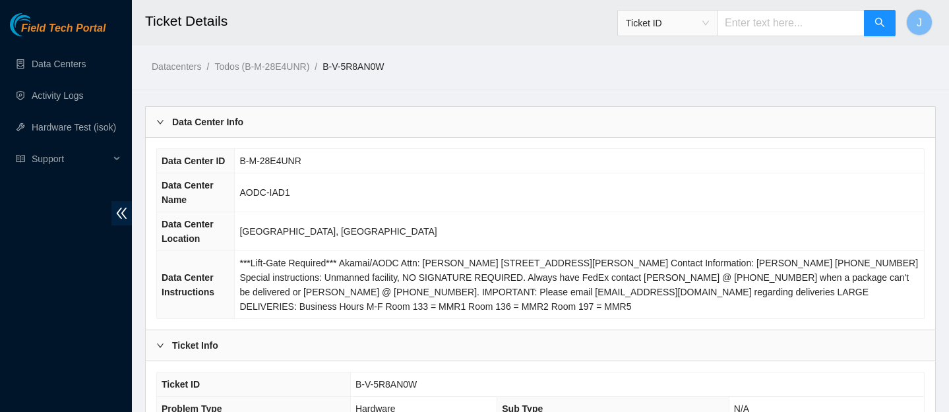
scroll to position [483, 0]
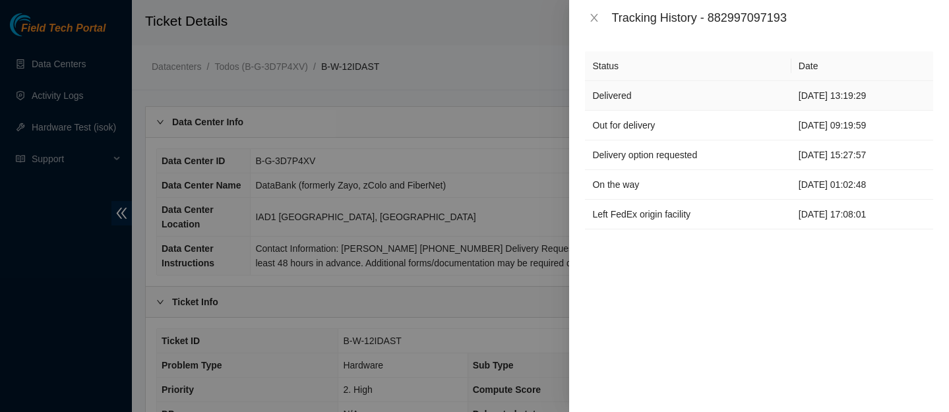
scroll to position [527, 0]
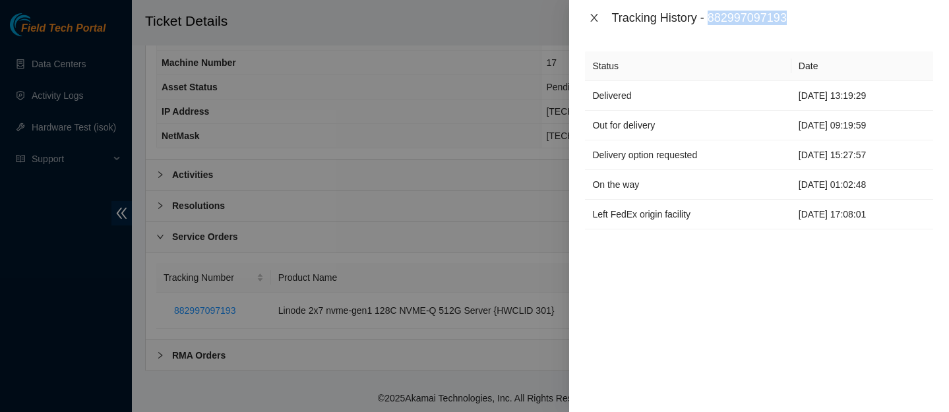
click at [596, 16] on icon "close" at bounding box center [594, 18] width 11 height 11
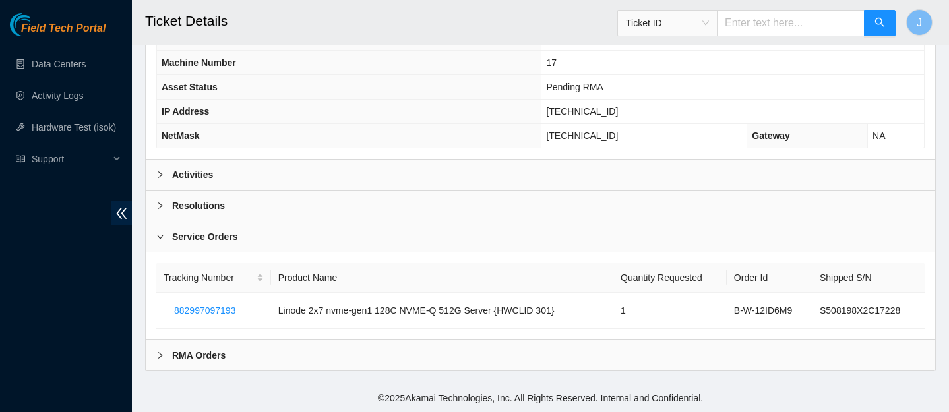
click at [278, 194] on div "Resolutions" at bounding box center [541, 206] width 790 height 30
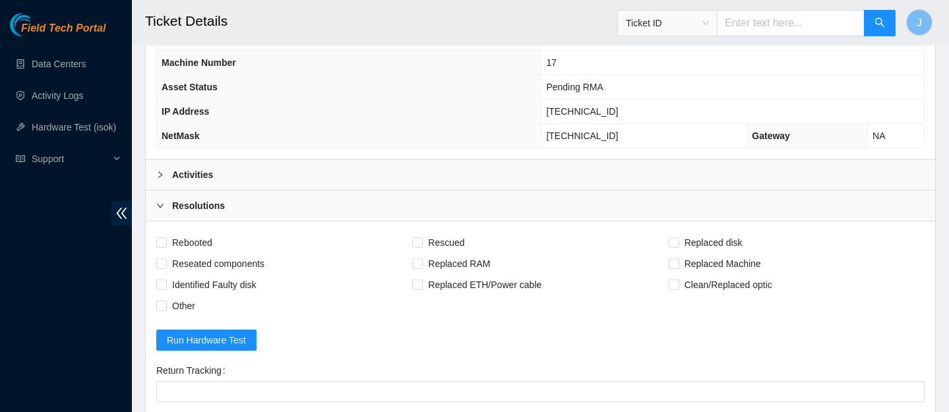
click at [259, 209] on div "Resolutions" at bounding box center [541, 206] width 790 height 30
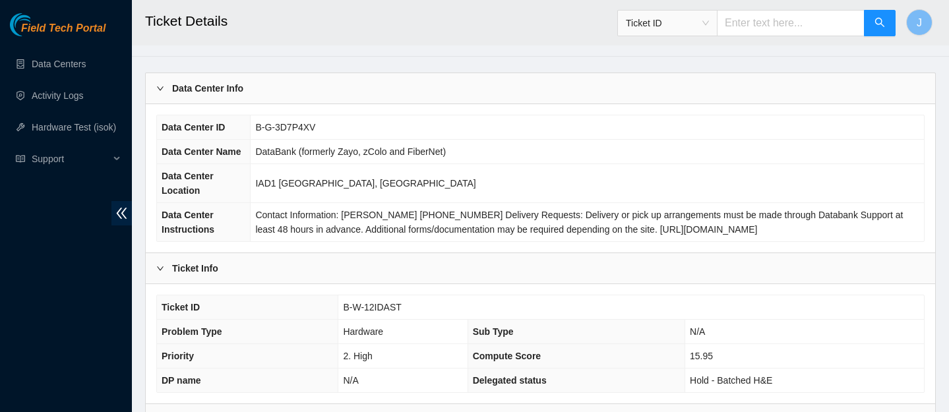
scroll to position [38, 0]
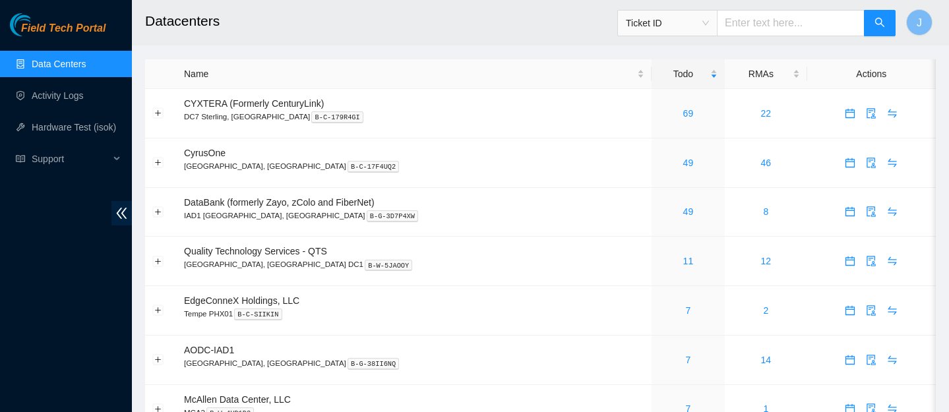
click at [812, 24] on input "text" at bounding box center [791, 23] width 148 height 26
paste input "B-W-13KRMW1"
type input "B-W-13KRMW1"
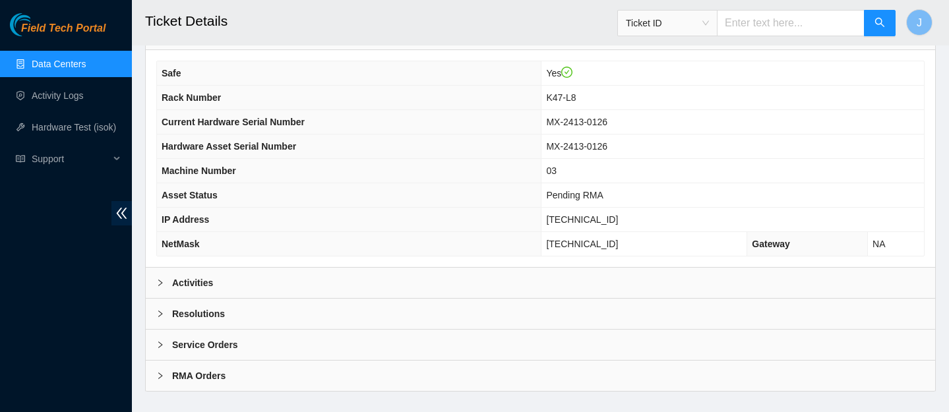
scroll to position [439, 0]
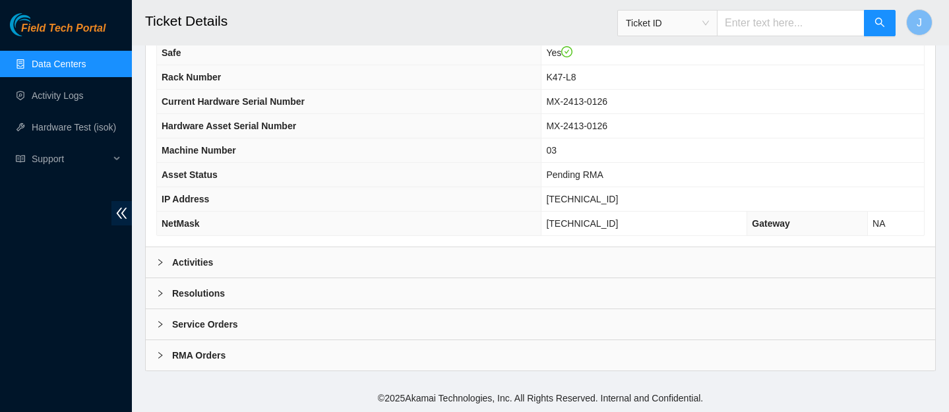
click at [658, 263] on div "Activities" at bounding box center [541, 262] width 790 height 30
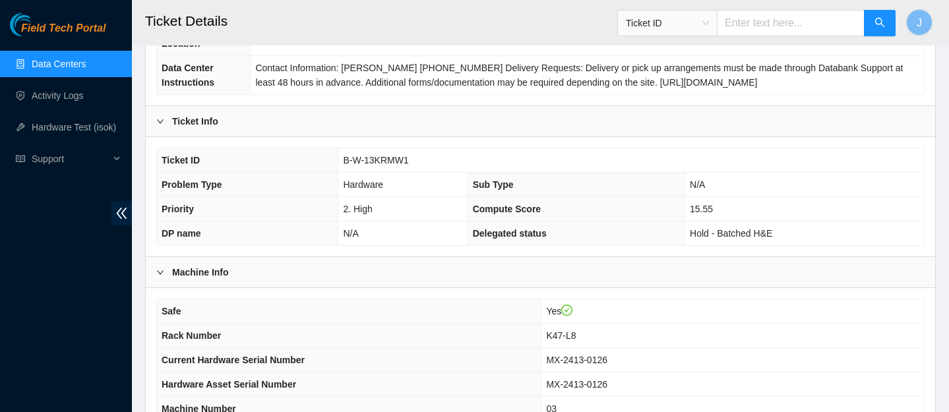
scroll to position [693, 0]
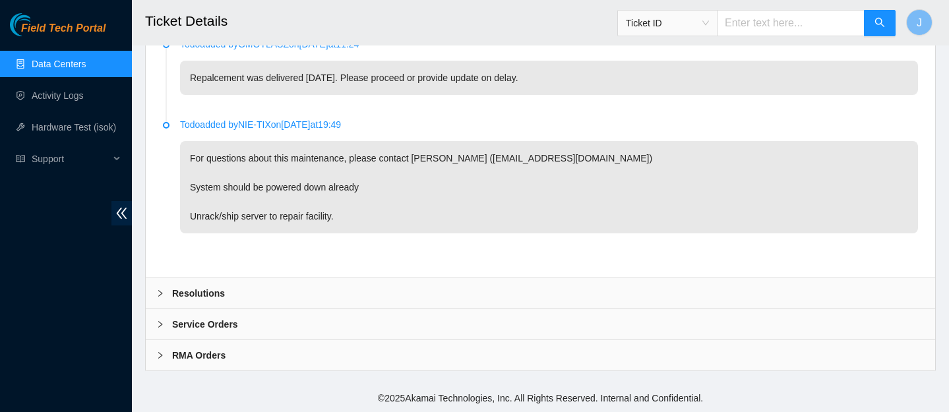
click at [430, 357] on div "RMA Orders" at bounding box center [541, 355] width 790 height 30
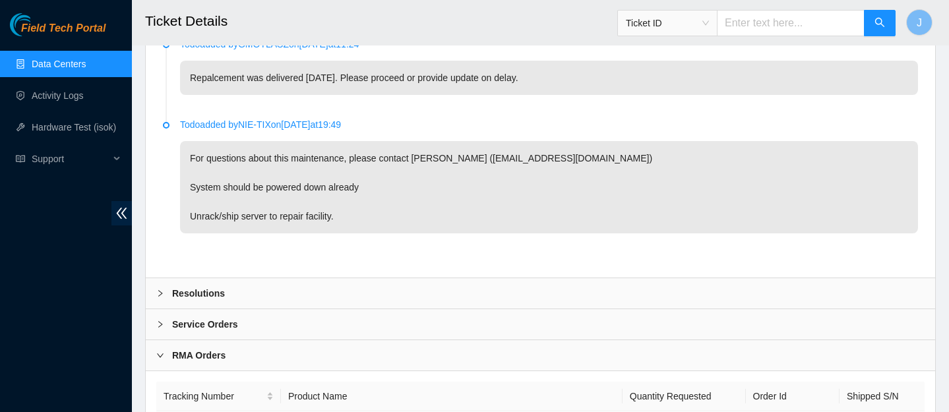
scroll to position [781, 0]
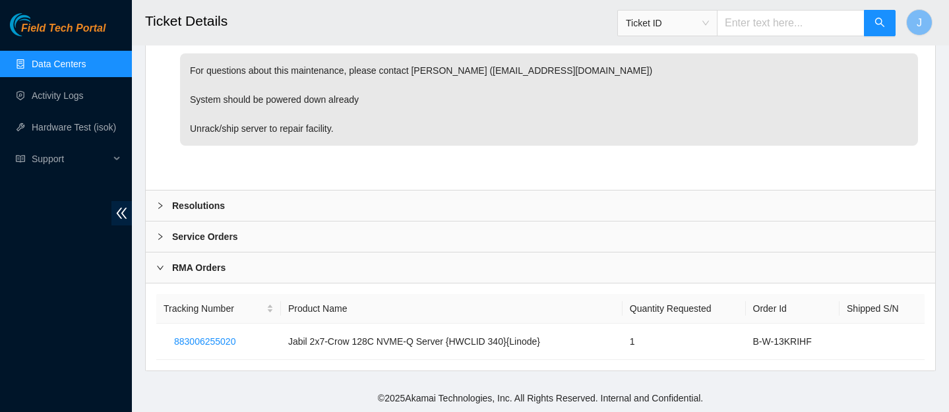
click at [314, 245] on div "Service Orders" at bounding box center [541, 237] width 790 height 30
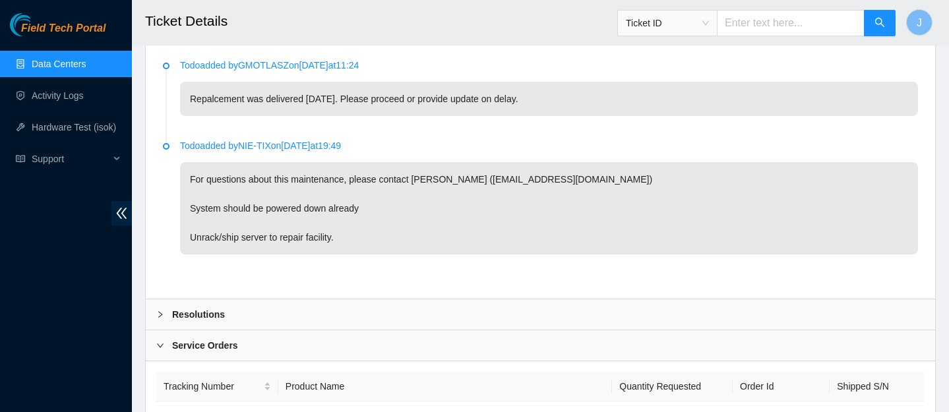
scroll to position [0, 0]
